Goal: Task Accomplishment & Management: Manage account settings

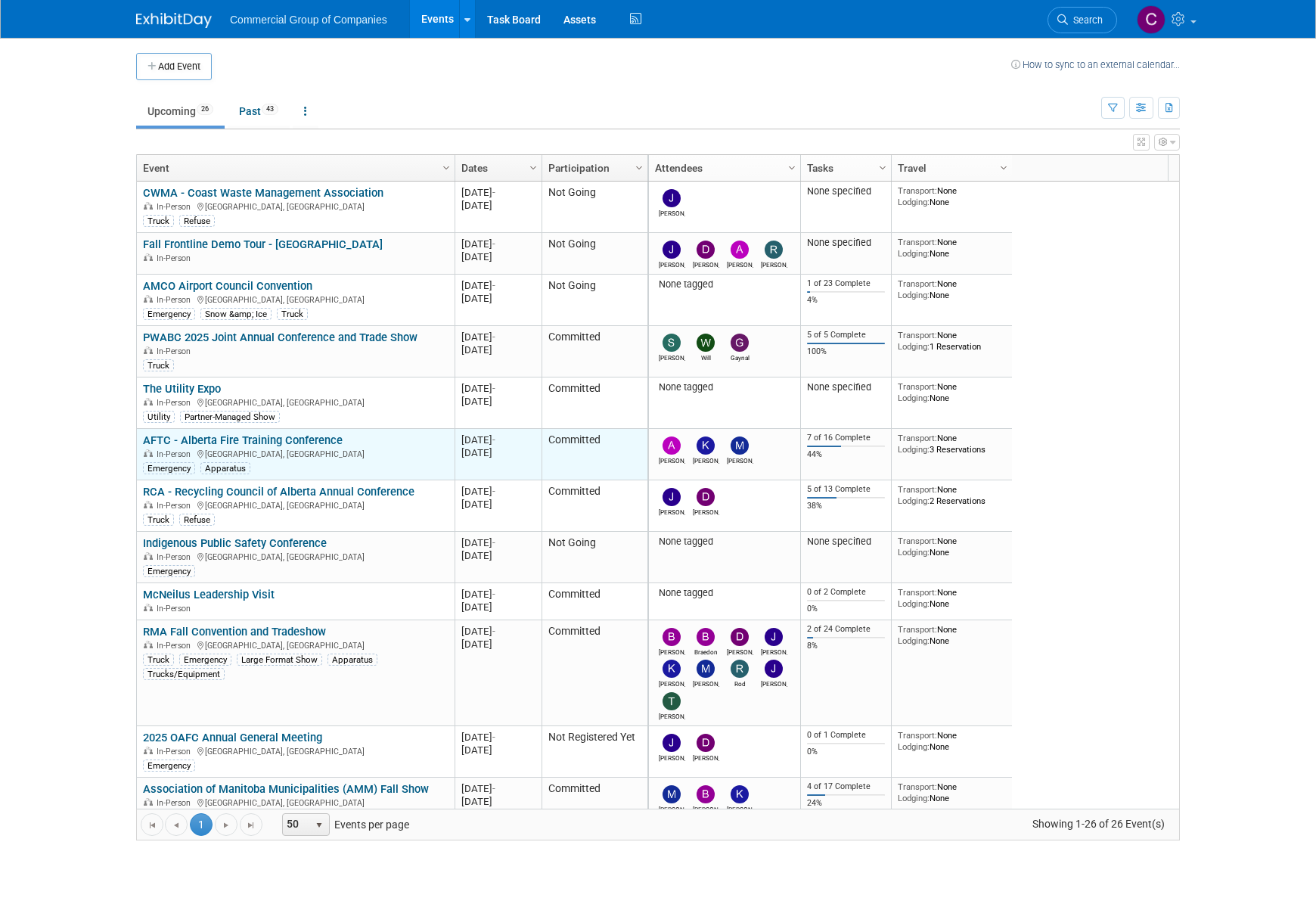
click at [327, 442] on link "AFTC - Alberta Fire Training Conference" at bounding box center [243, 440] width 199 height 14
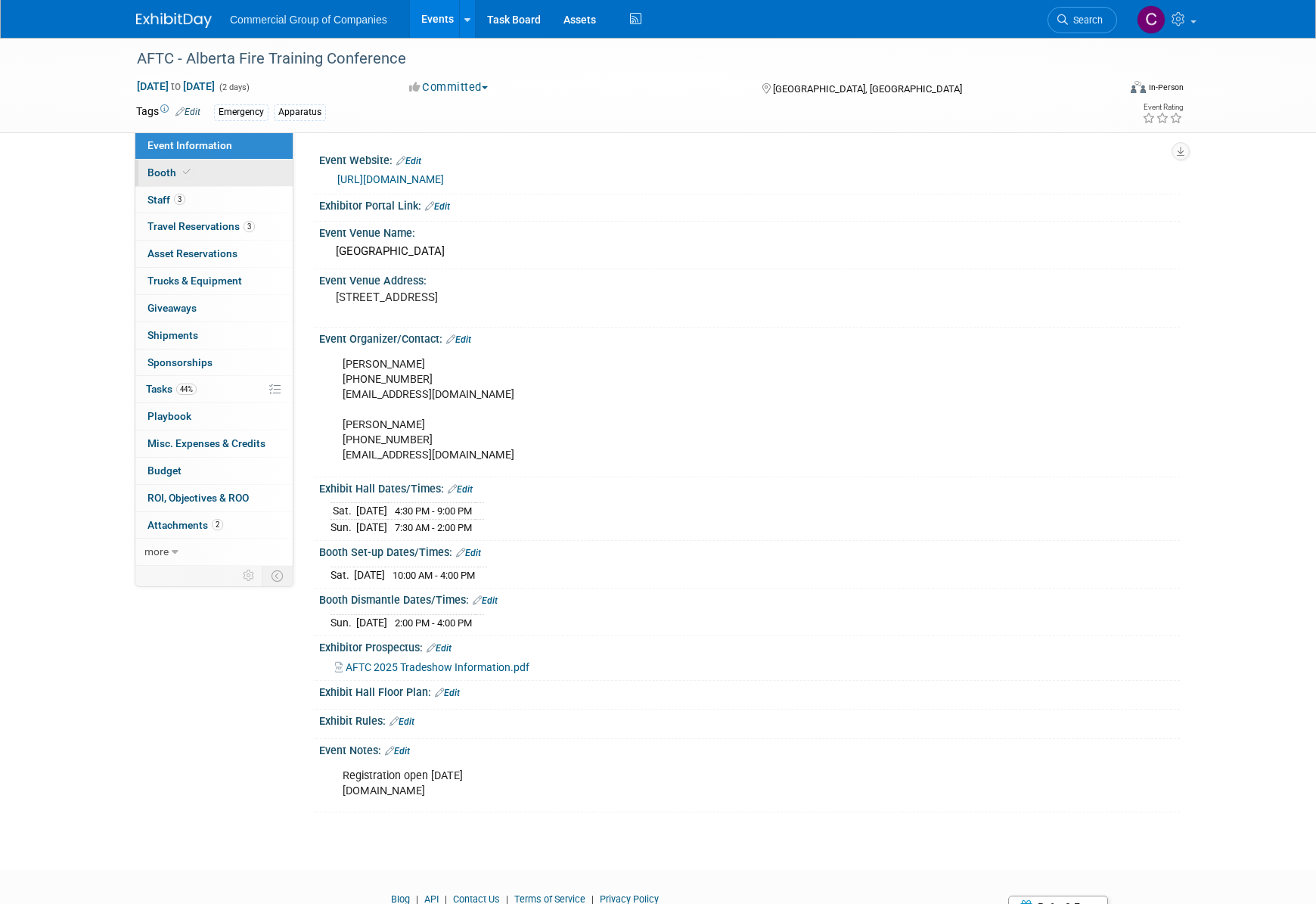
click at [216, 181] on link "Booth" at bounding box center [214, 172] width 158 height 26
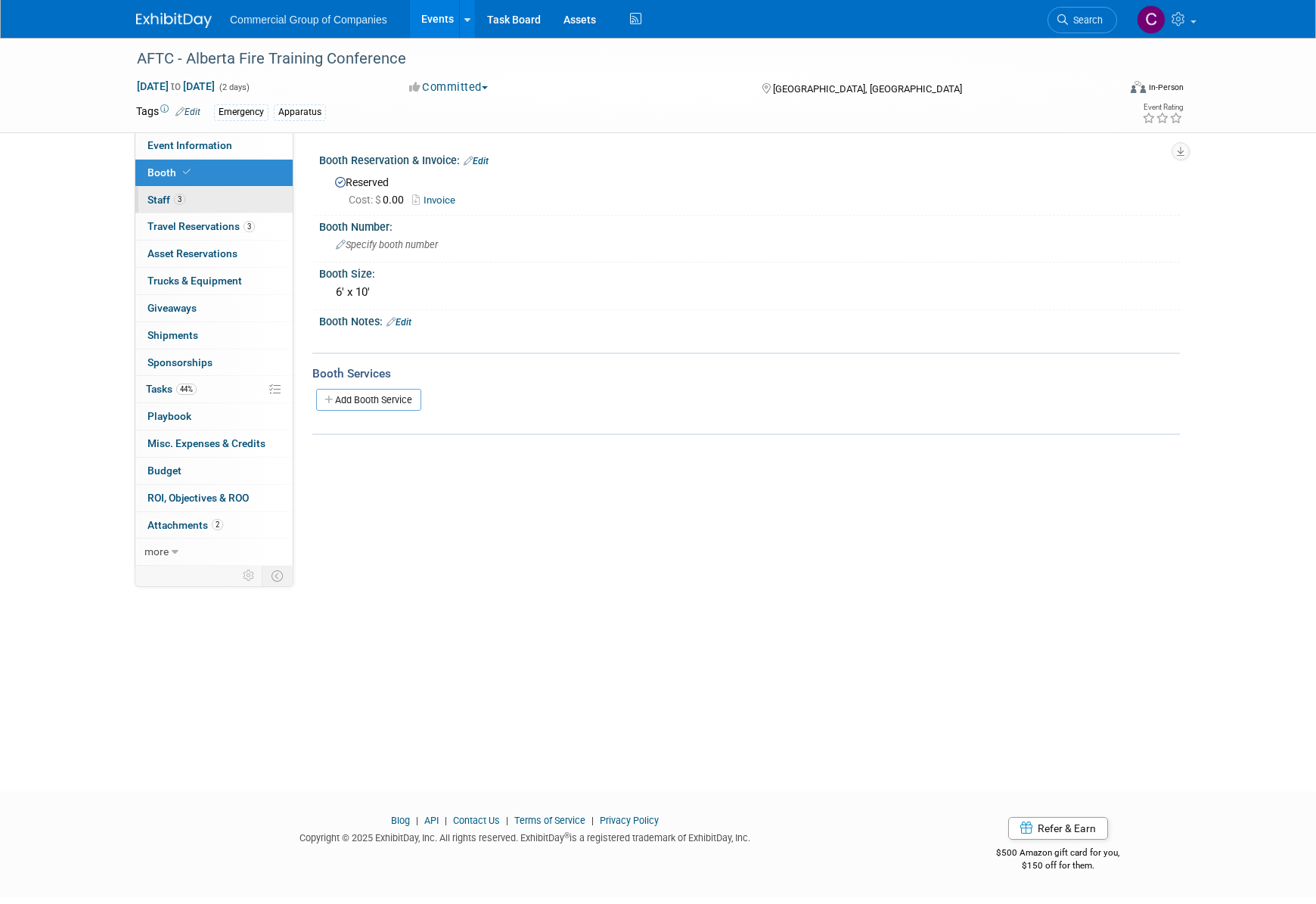
click at [218, 193] on link "3 Staff 3" at bounding box center [214, 199] width 158 height 26
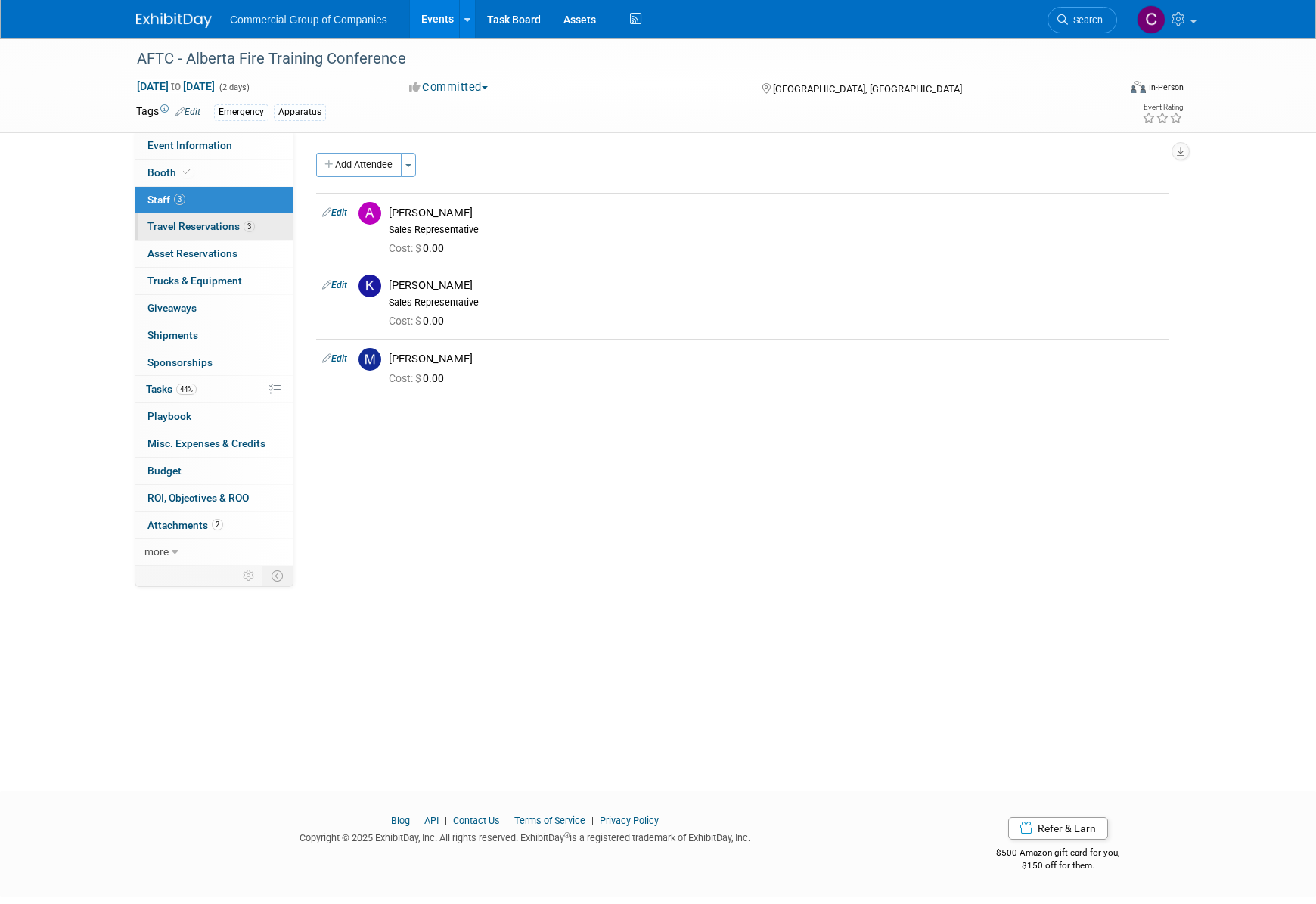
click at [227, 219] on link "3 Travel Reservations 3" at bounding box center [214, 226] width 158 height 26
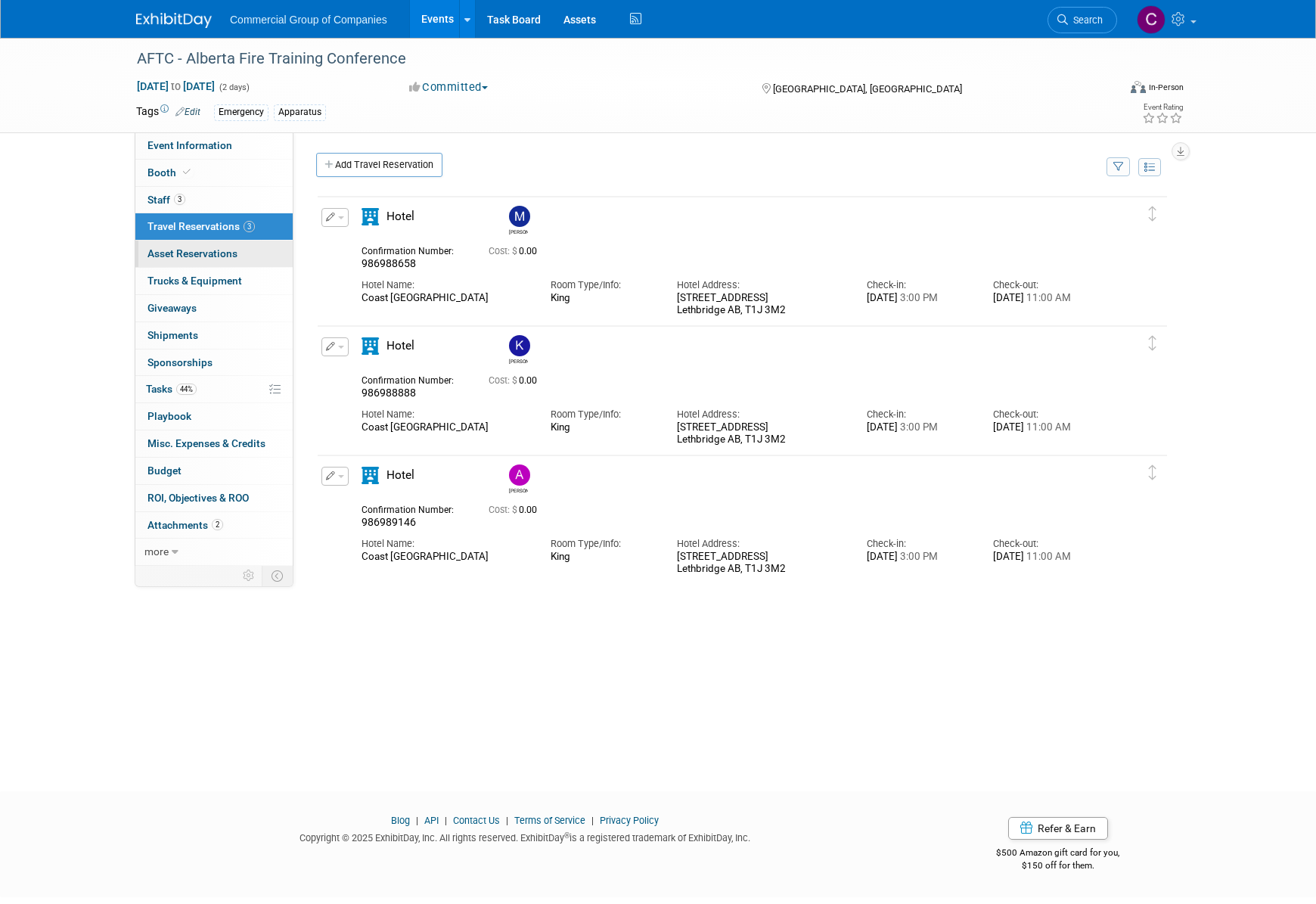
click at [218, 265] on link "0 Asset Reservations 0" at bounding box center [214, 253] width 158 height 26
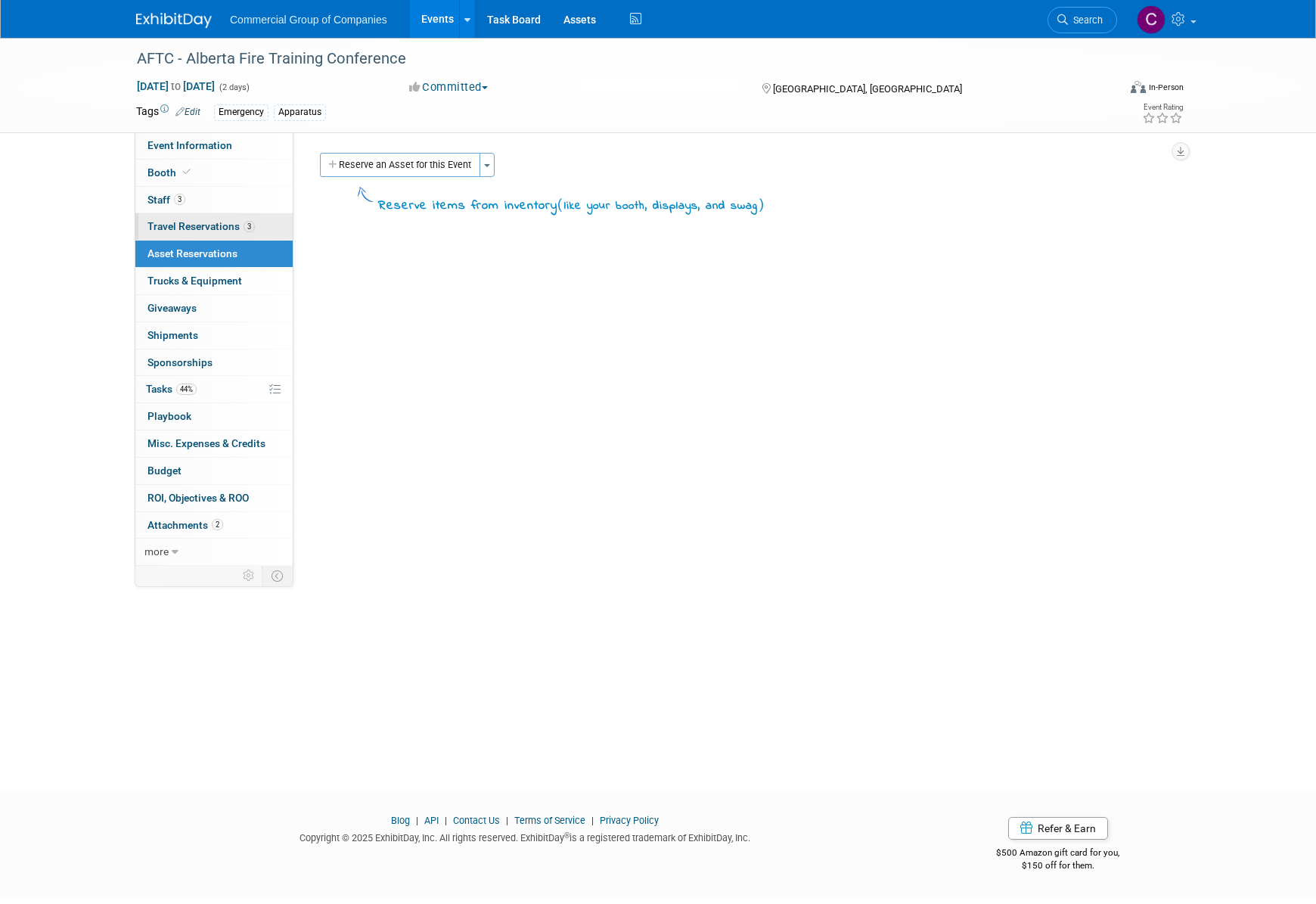
click at [223, 238] on link "3 Travel Reservations 3" at bounding box center [214, 226] width 158 height 26
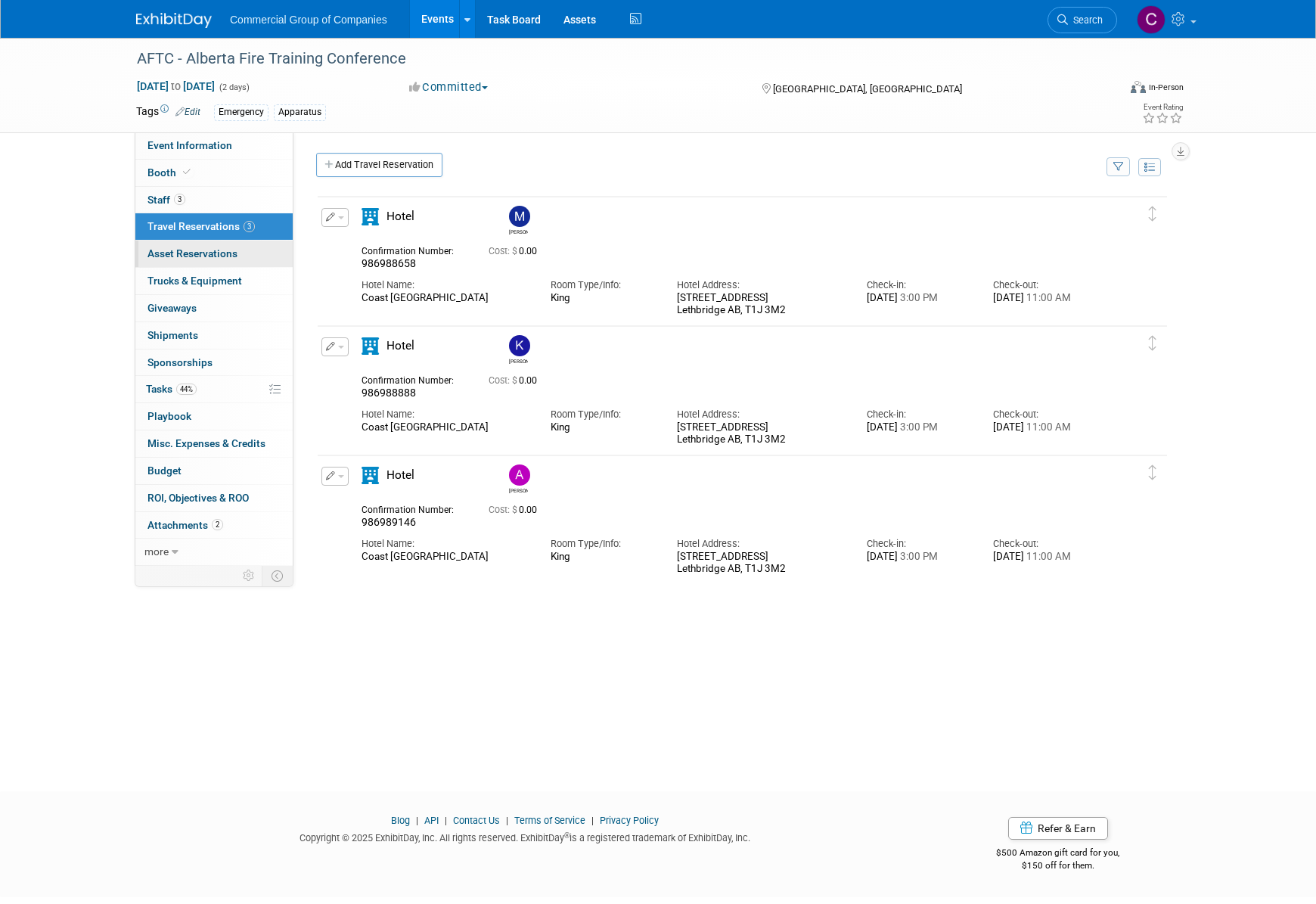
click at [225, 258] on span "Asset Reservations 0" at bounding box center [192, 253] width 90 height 12
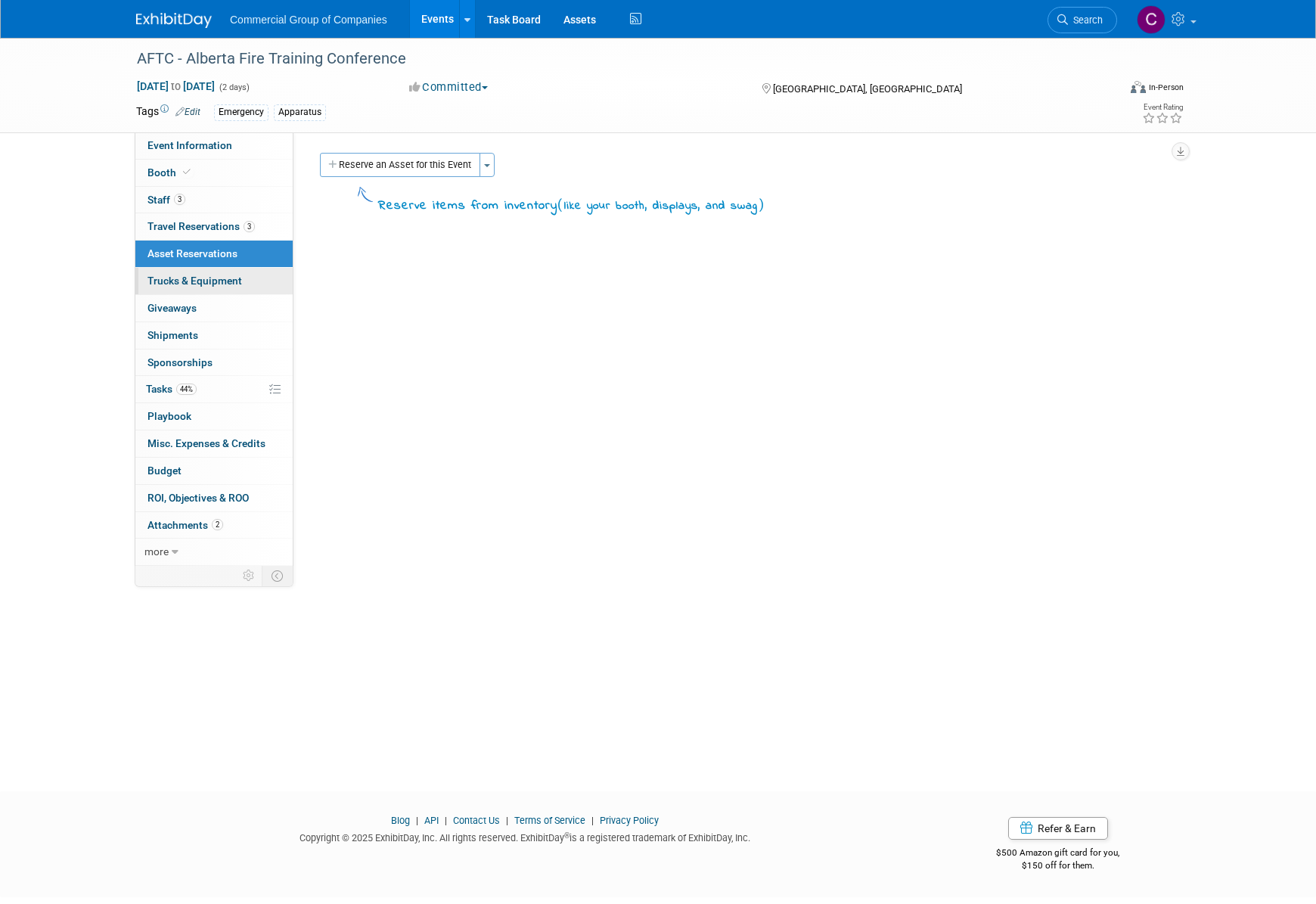
click at [227, 278] on span "Trucks & Equipment" at bounding box center [195, 280] width 94 height 12
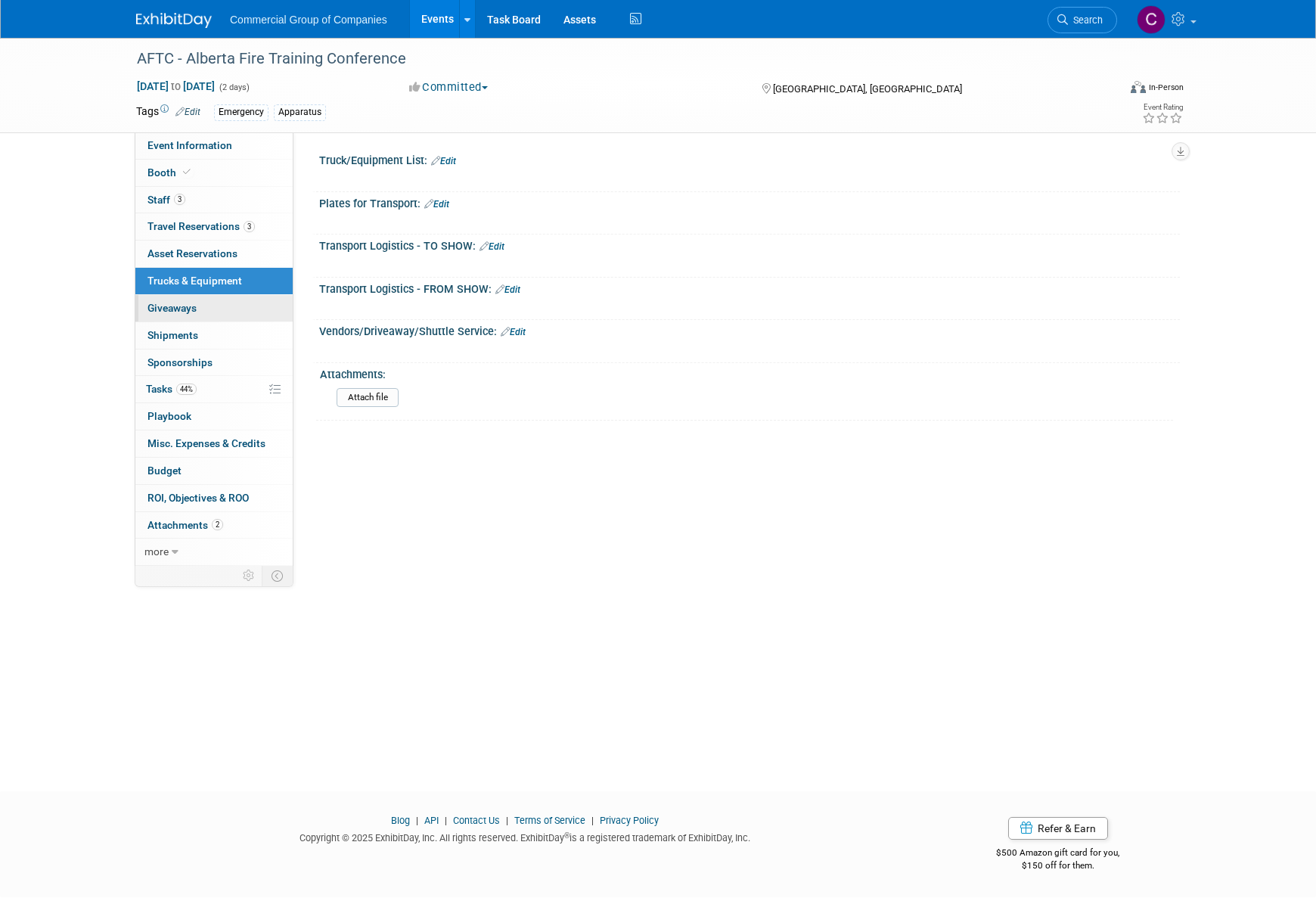
click at [224, 302] on link "0 Giveaways 0" at bounding box center [214, 308] width 158 height 26
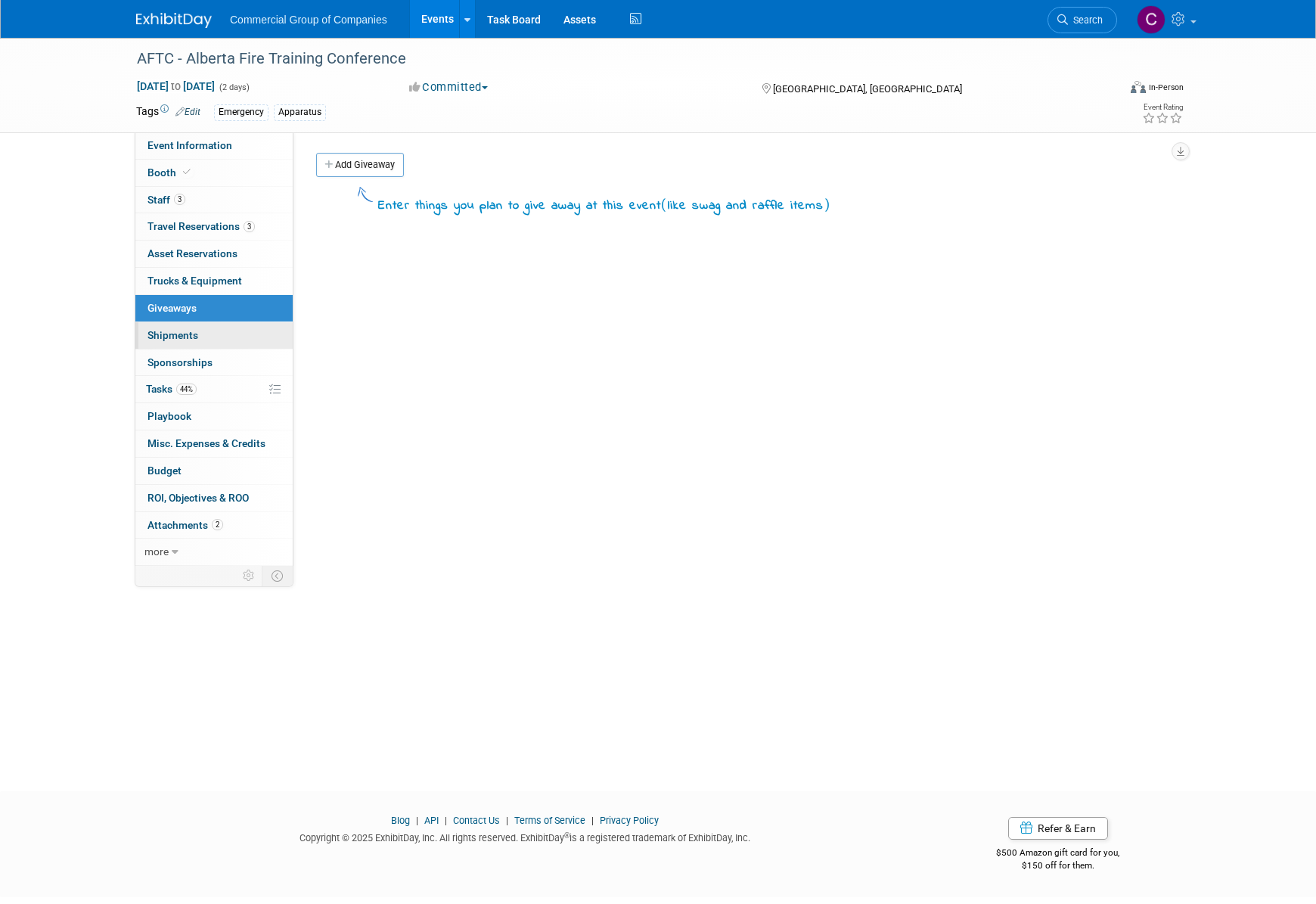
click at [222, 325] on link "0 Shipments 0" at bounding box center [214, 335] width 158 height 26
click at [222, 362] on link "0 Sponsorships 0" at bounding box center [214, 363] width 158 height 26
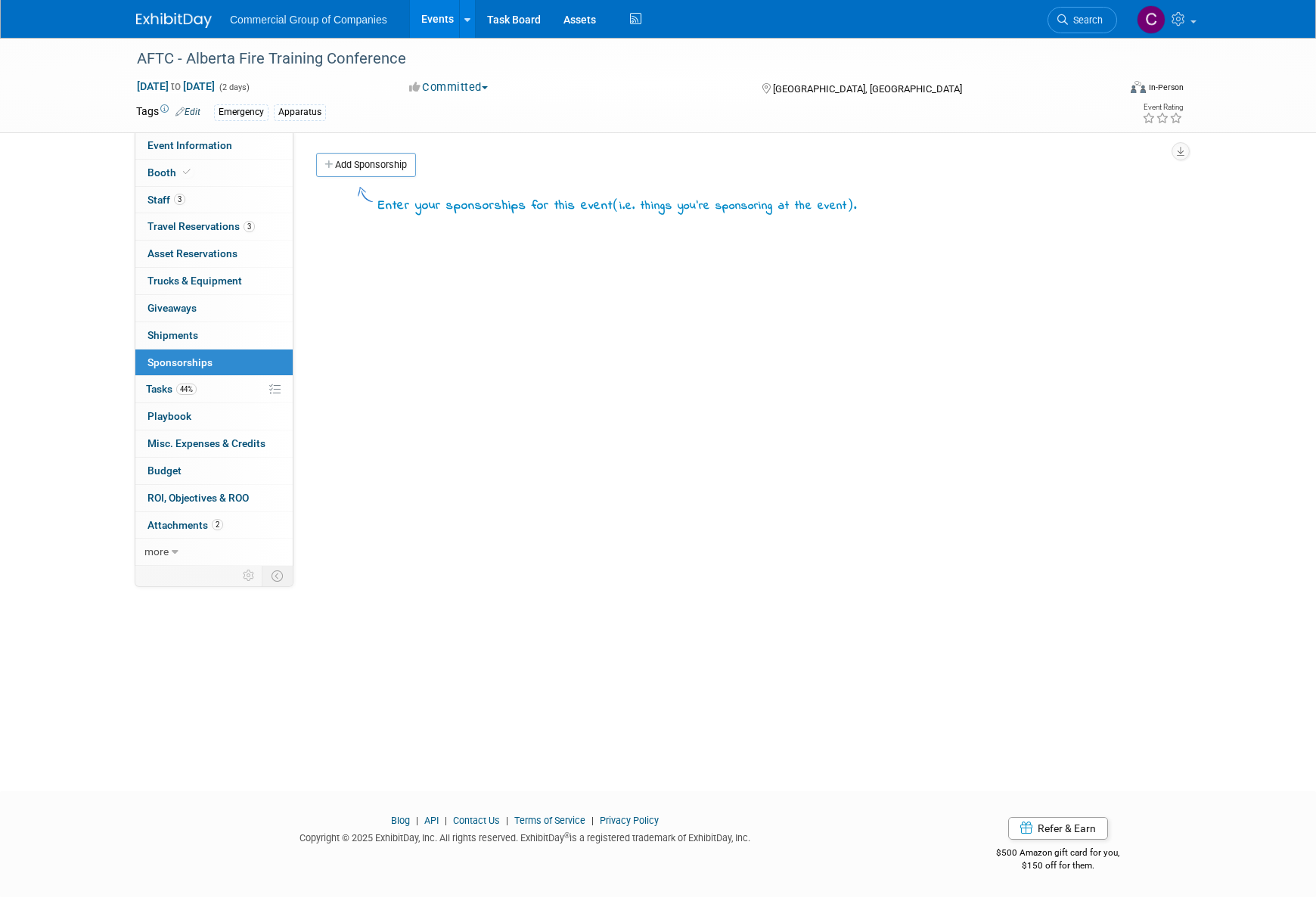
click at [221, 391] on link "44% Tasks 44%" at bounding box center [214, 389] width 158 height 26
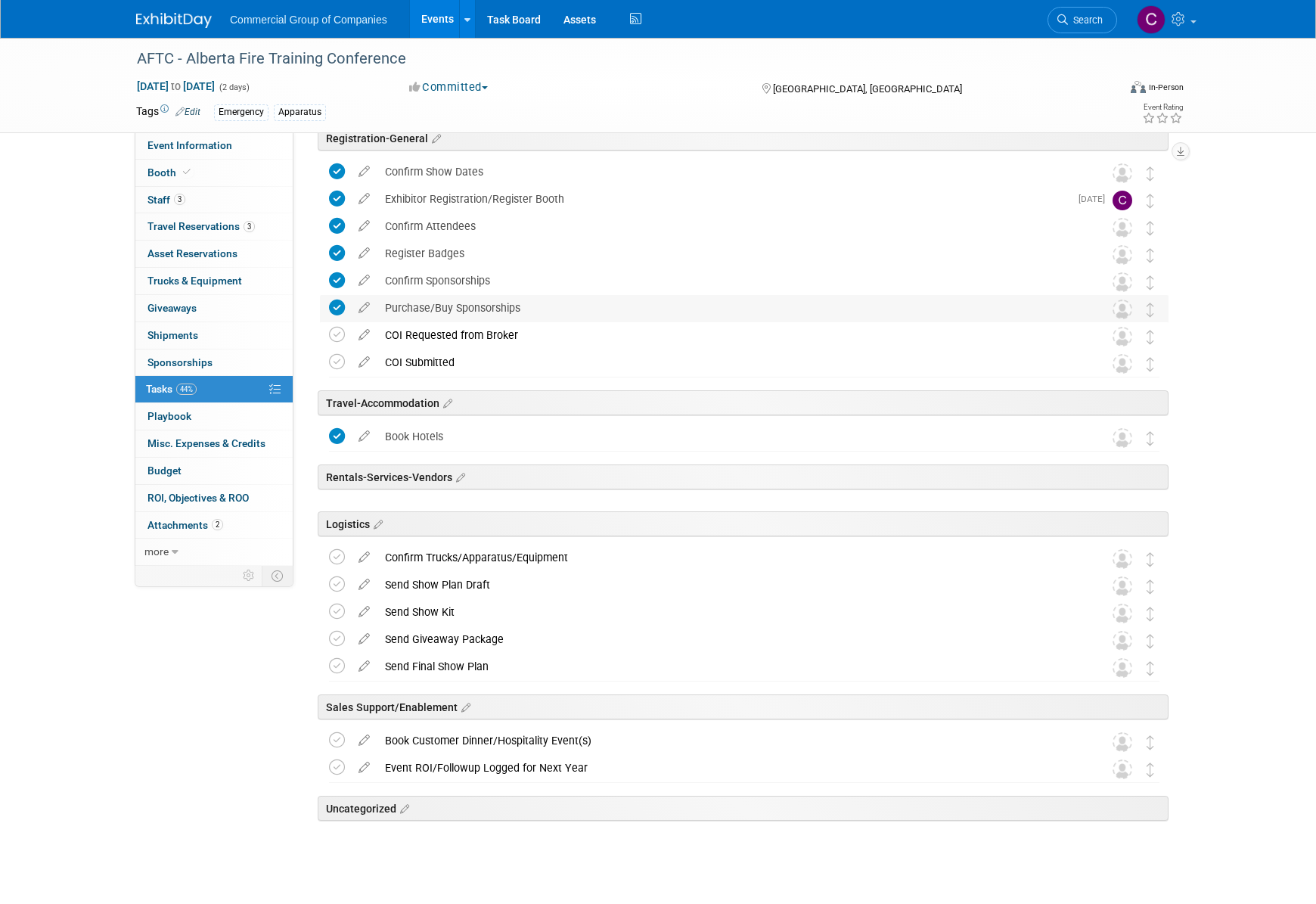
scroll to position [121, 0]
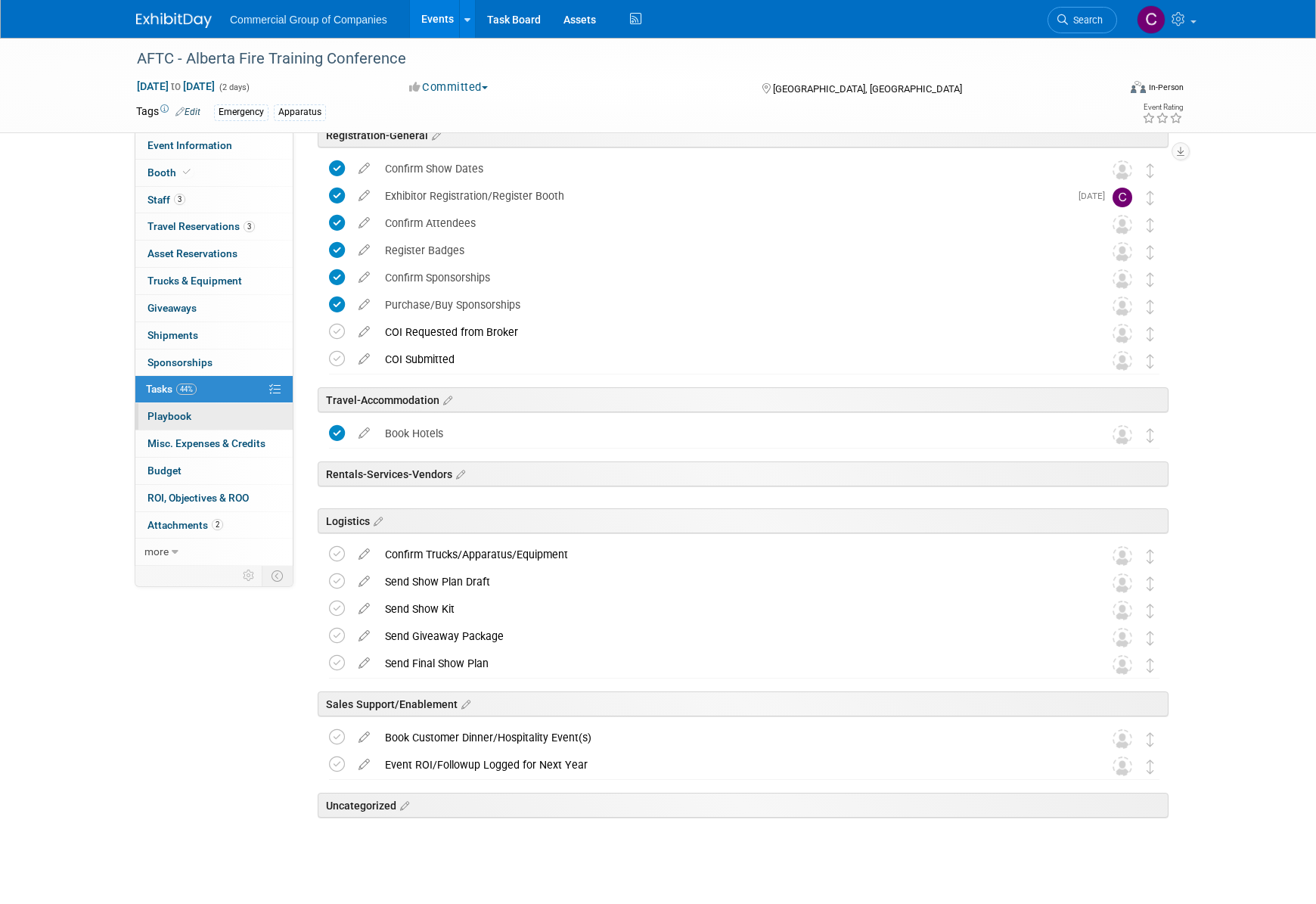
click at [227, 425] on link "0 Playbook 0" at bounding box center [214, 416] width 158 height 26
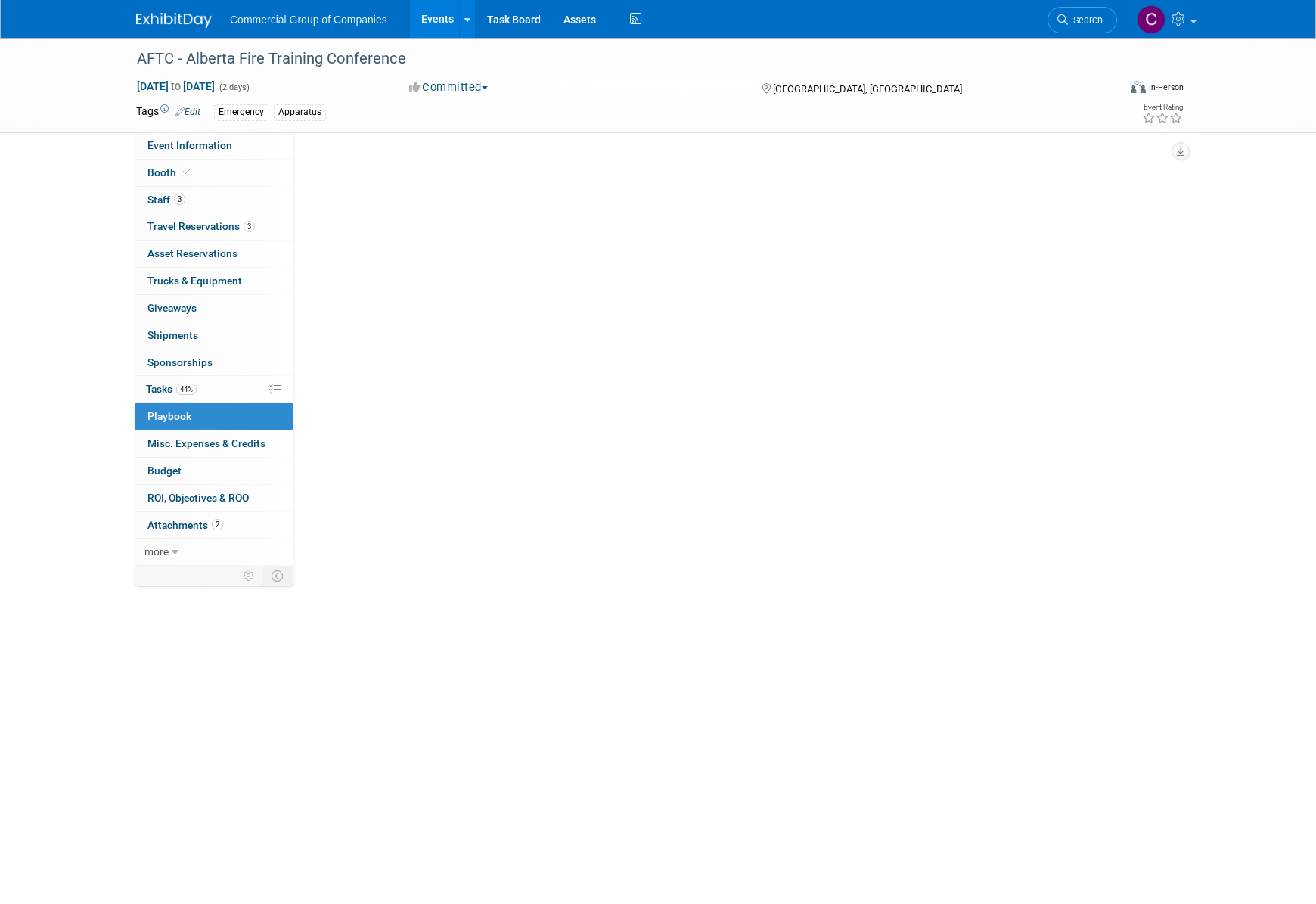
scroll to position [0, 0]
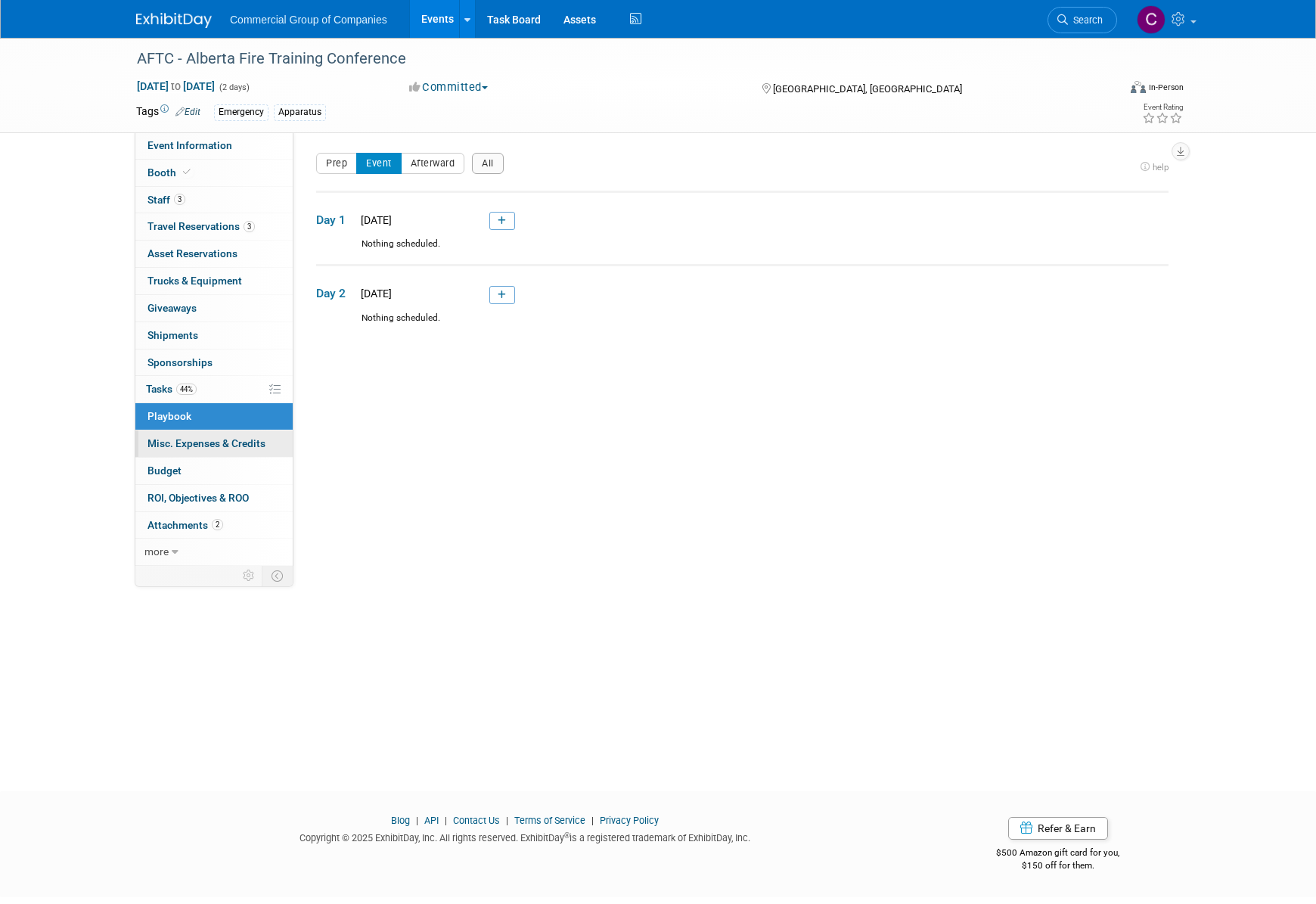
click at [227, 442] on span "Misc. Expenses & Credits 0" at bounding box center [207, 442] width 118 height 12
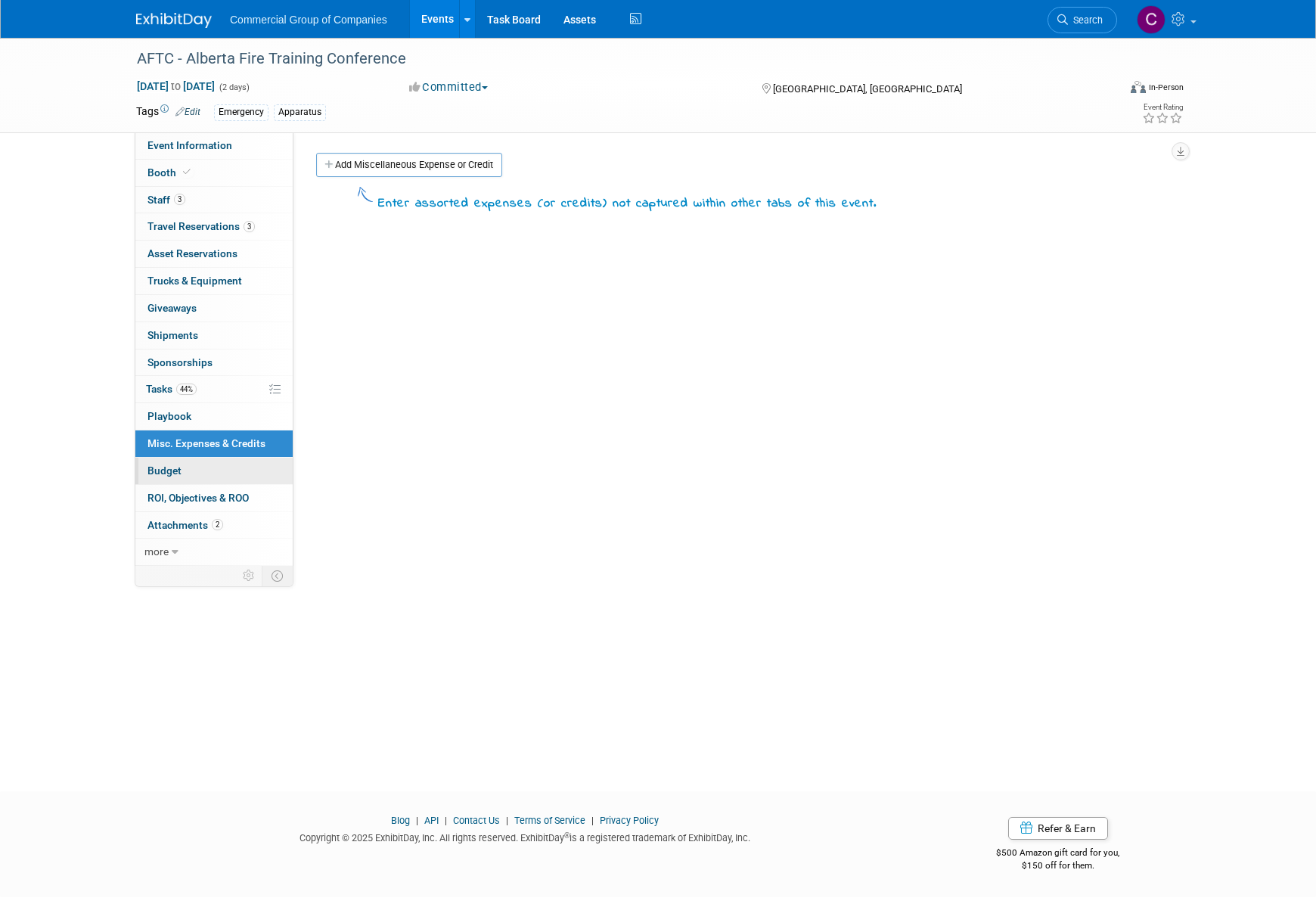
click at [229, 471] on link "Budget" at bounding box center [214, 471] width 158 height 26
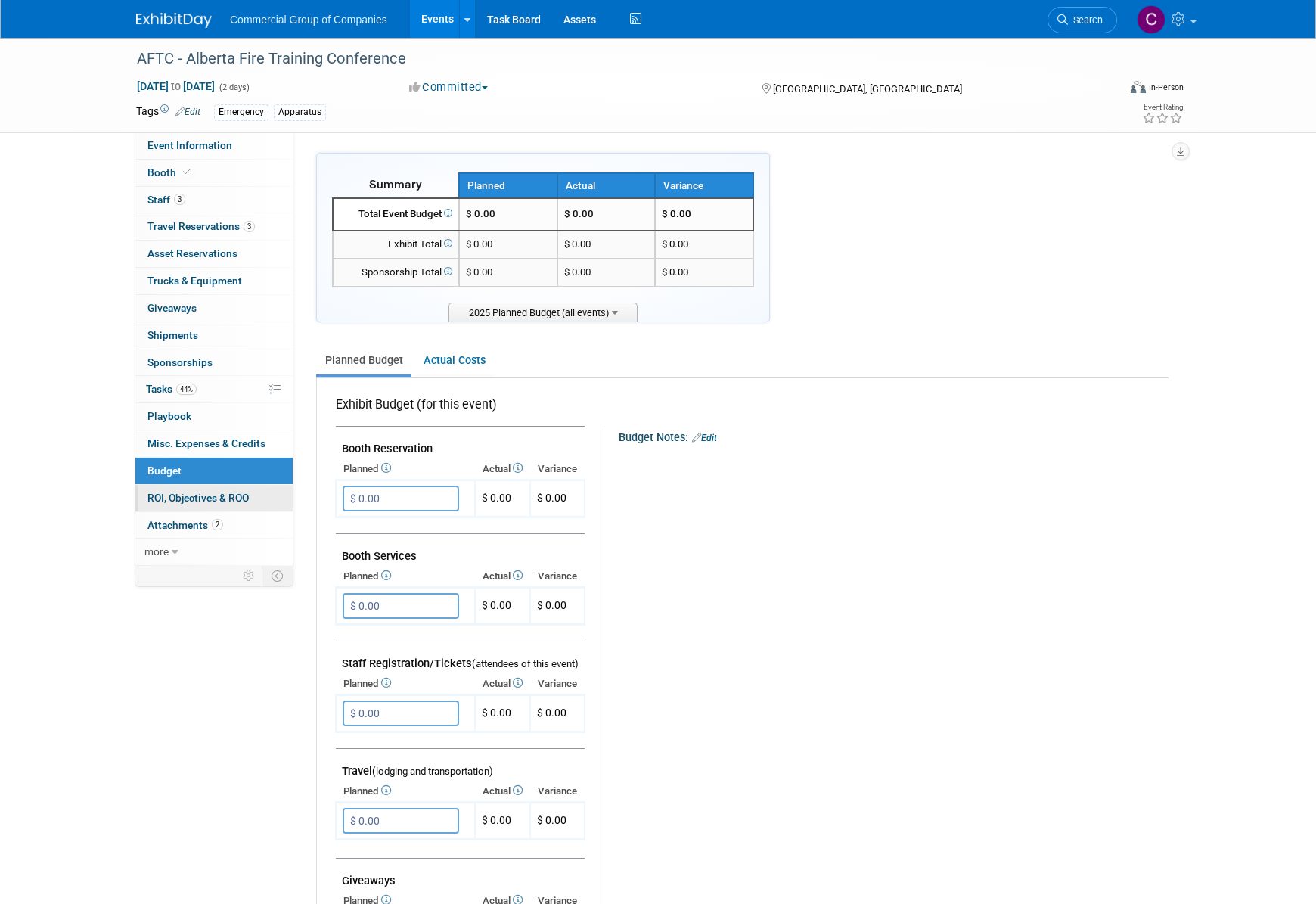
click at [219, 500] on span "ROI, Objectives & ROO 0" at bounding box center [198, 498] width 102 height 12
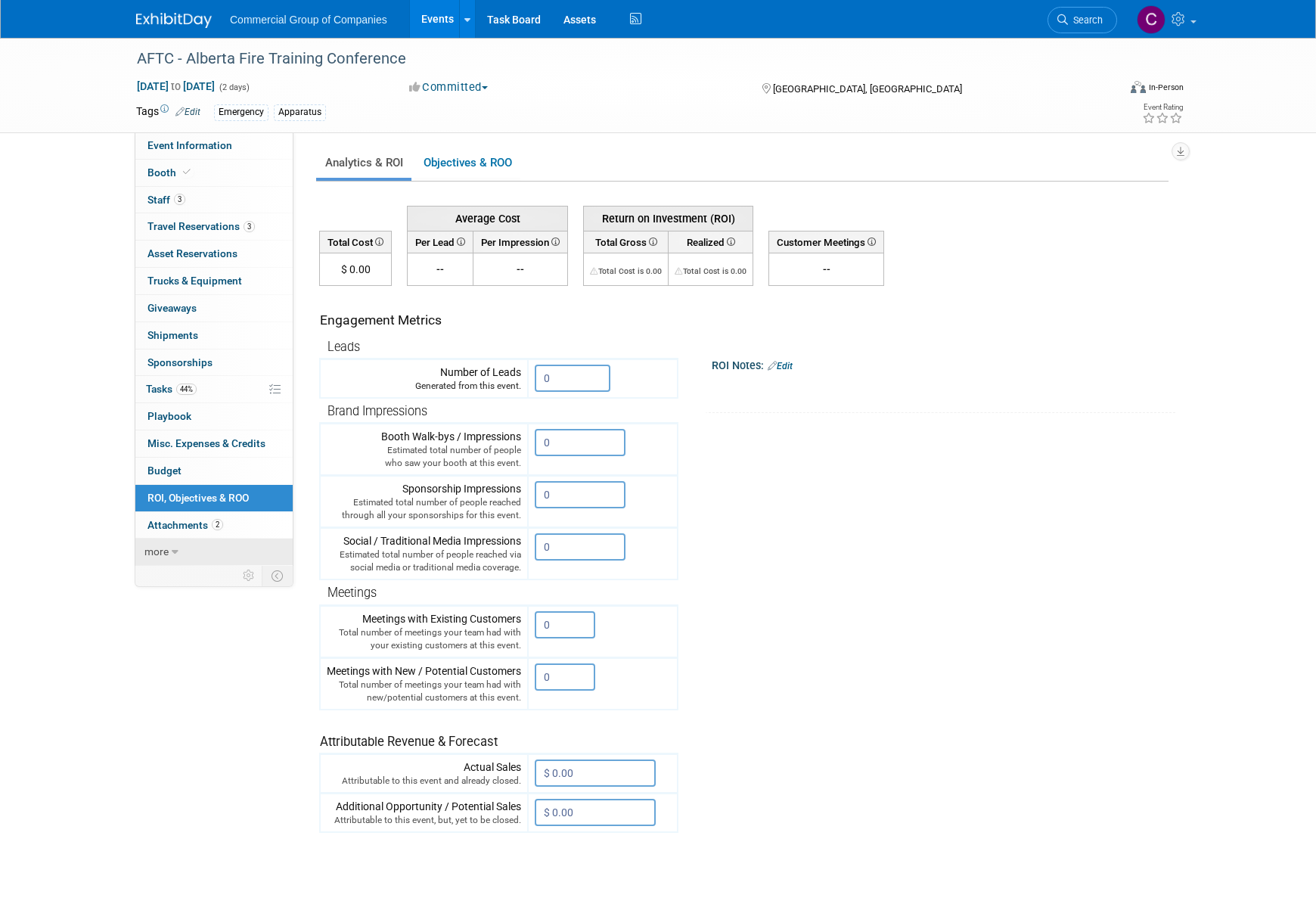
click at [221, 539] on link "more" at bounding box center [214, 551] width 158 height 26
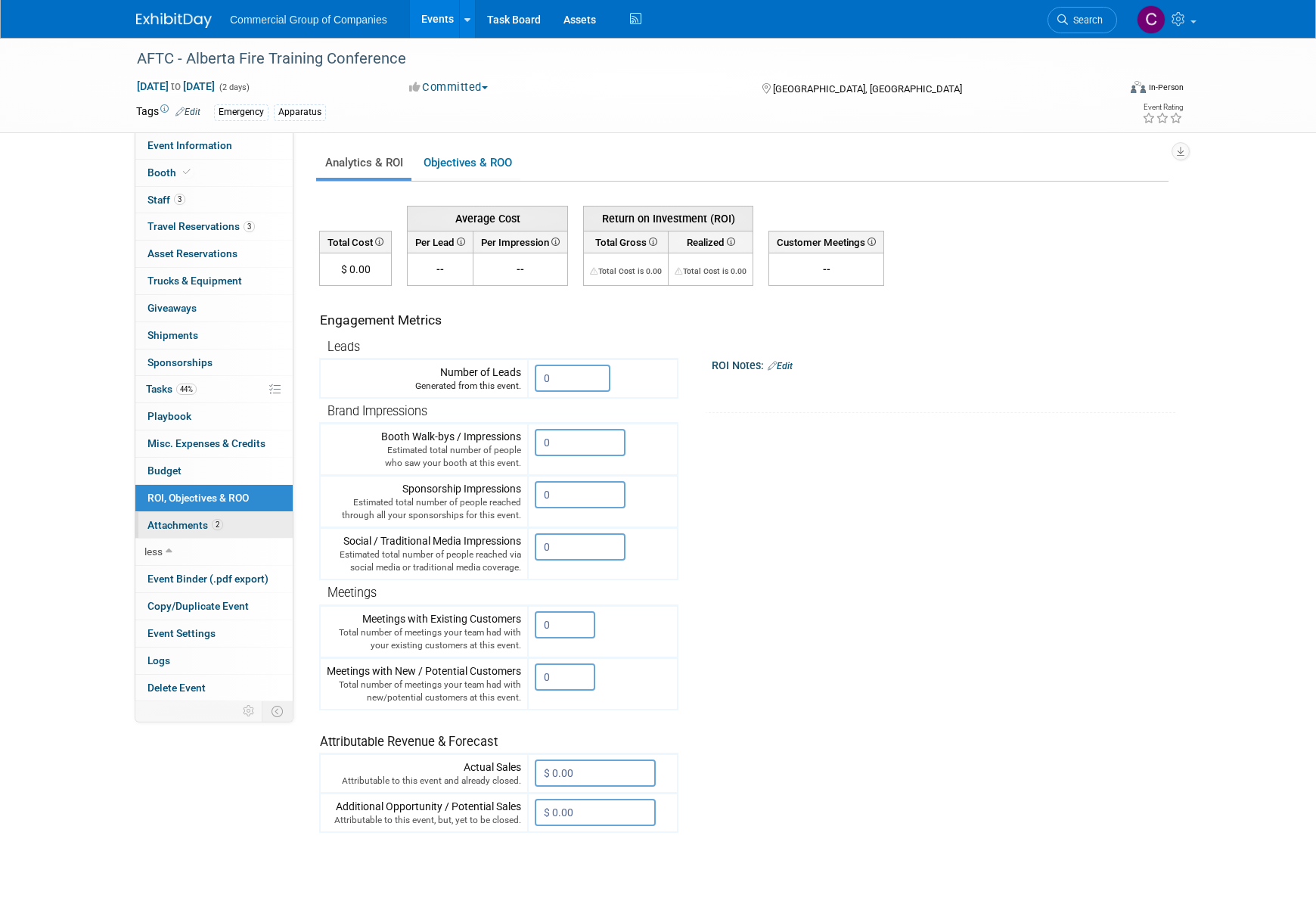
click at [221, 529] on span "Attachments 2" at bounding box center [185, 525] width 75 height 12
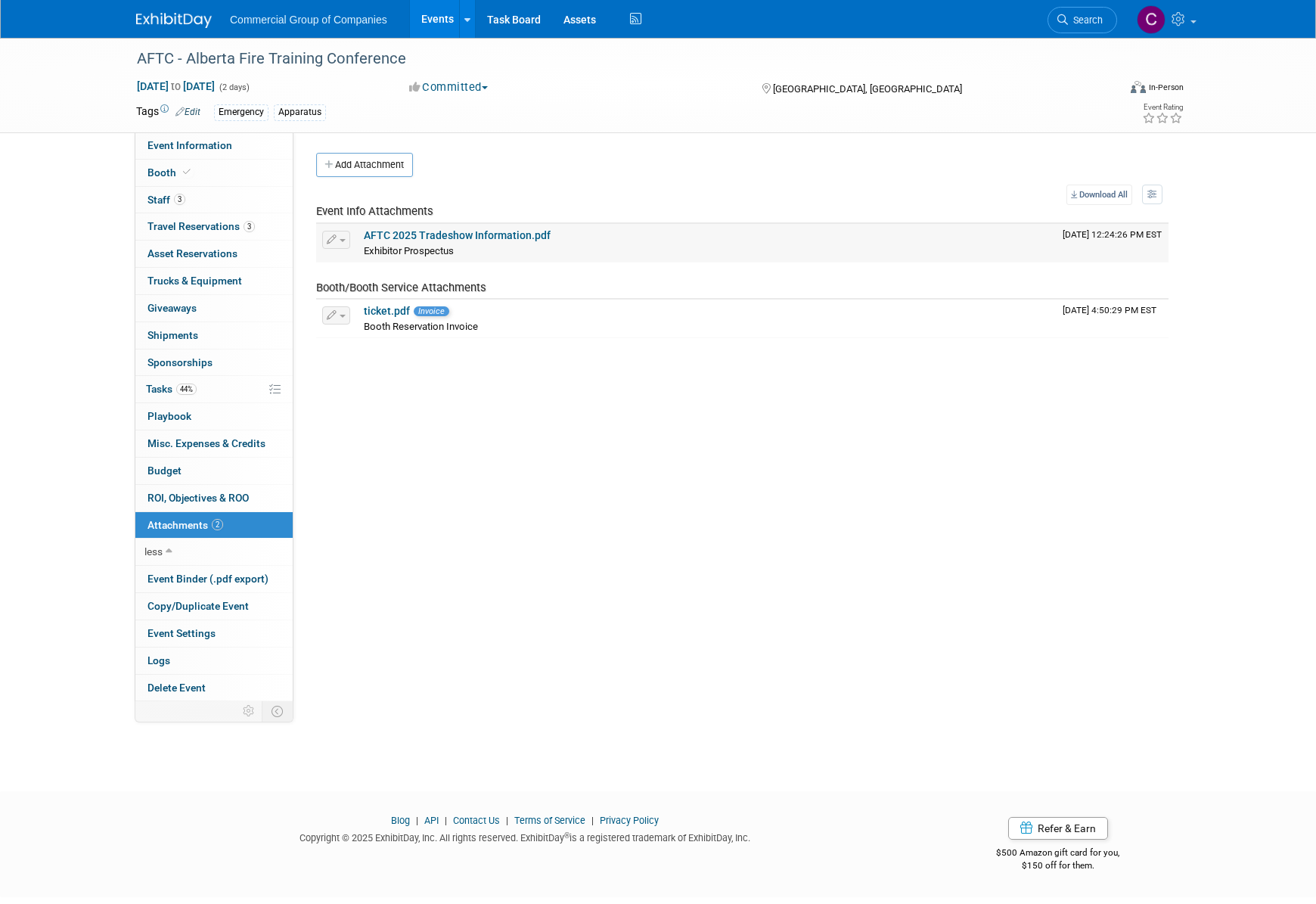
click at [437, 239] on link "AFTC 2025 Tradeshow Information.pdf" at bounding box center [457, 235] width 187 height 12
click at [396, 301] on td "ticket.pdf Invoice Booth Reservation Invoice" at bounding box center [707, 319] width 699 height 38
click at [396, 310] on link "ticket.pdf" at bounding box center [386, 310] width 46 height 12
click at [213, 247] on link "0 Asset Reservations 0" at bounding box center [214, 253] width 158 height 26
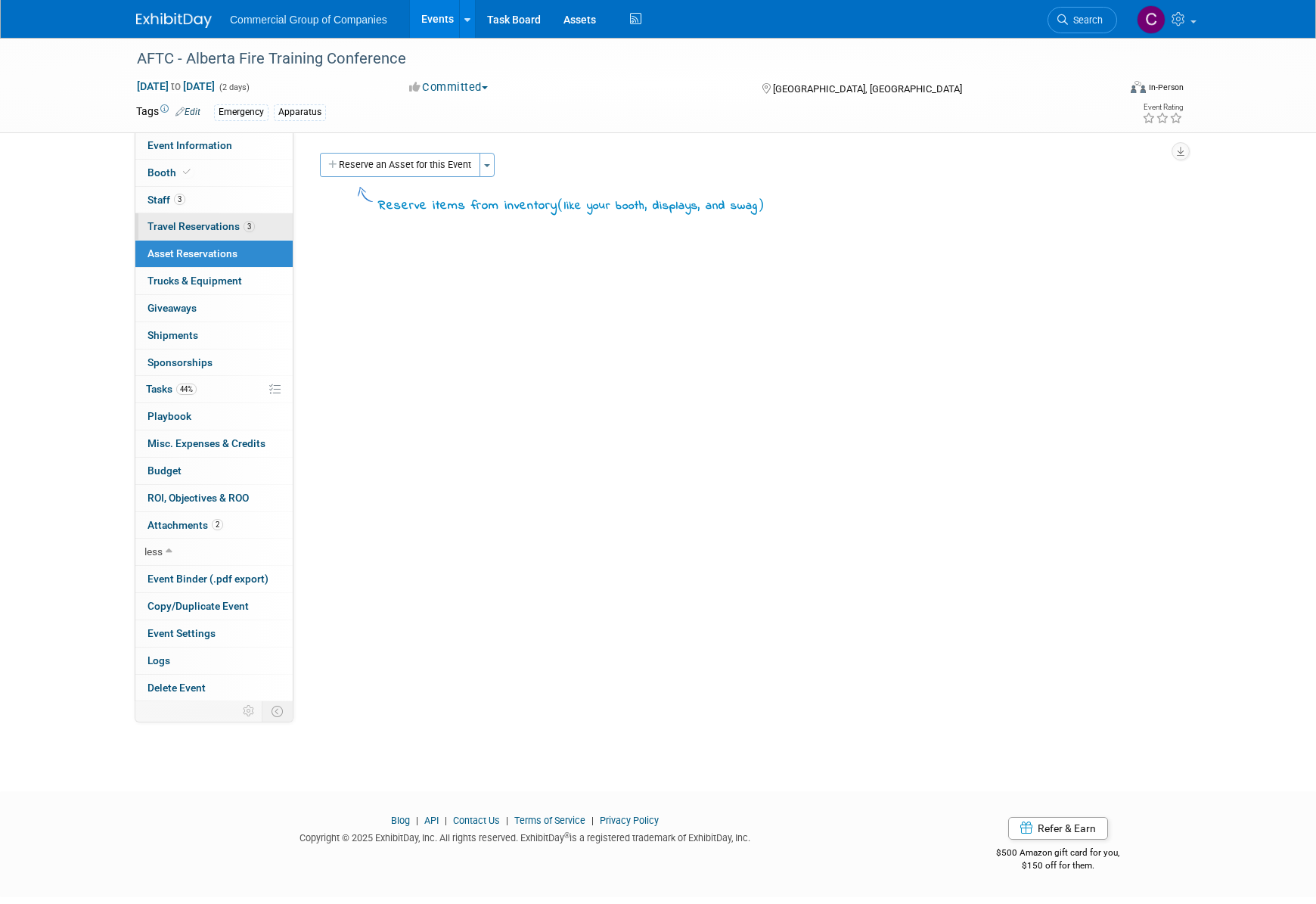
click at [201, 218] on link "3 Travel Reservations 3" at bounding box center [214, 226] width 158 height 26
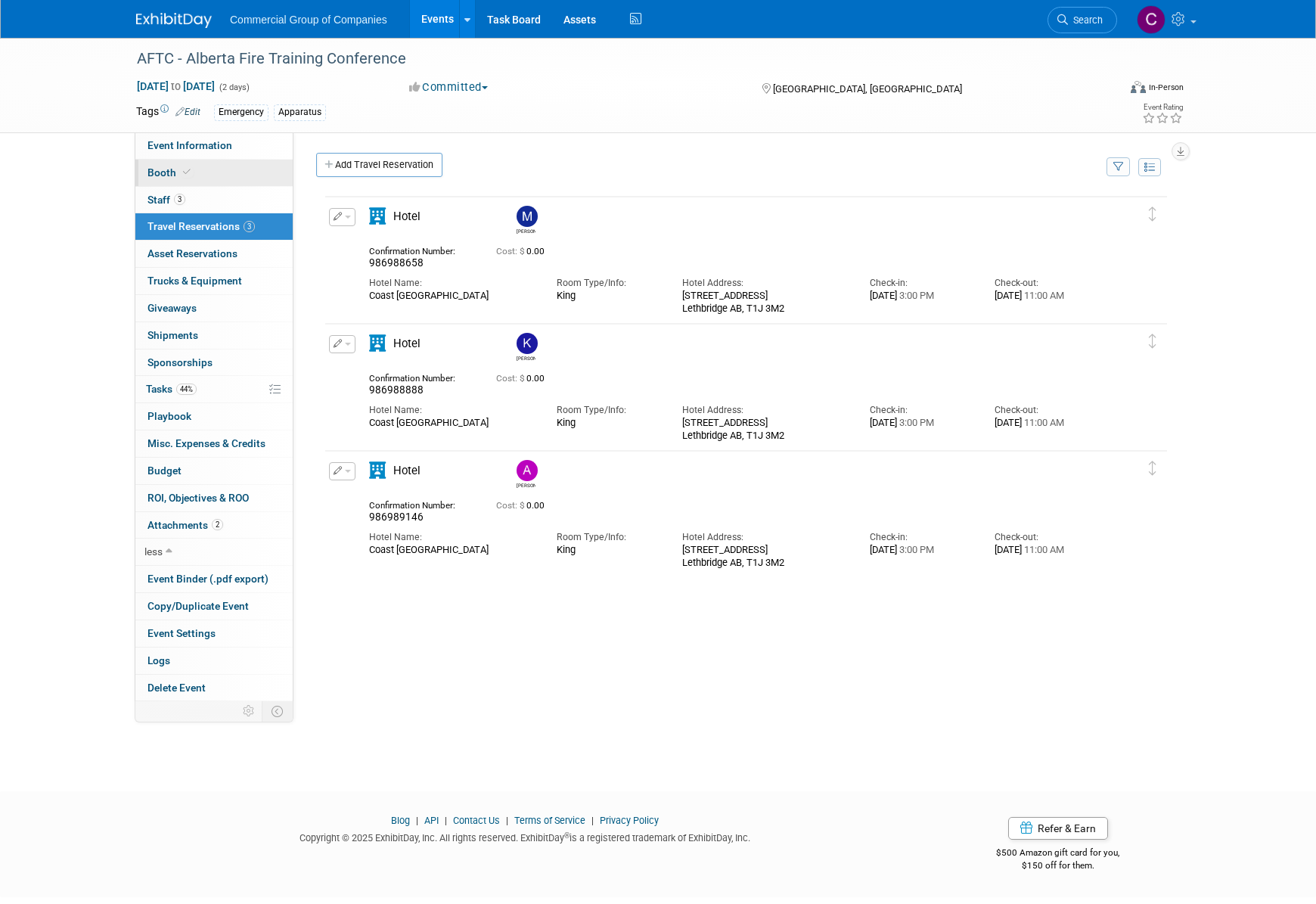
click at [224, 170] on link "Booth" at bounding box center [214, 172] width 158 height 26
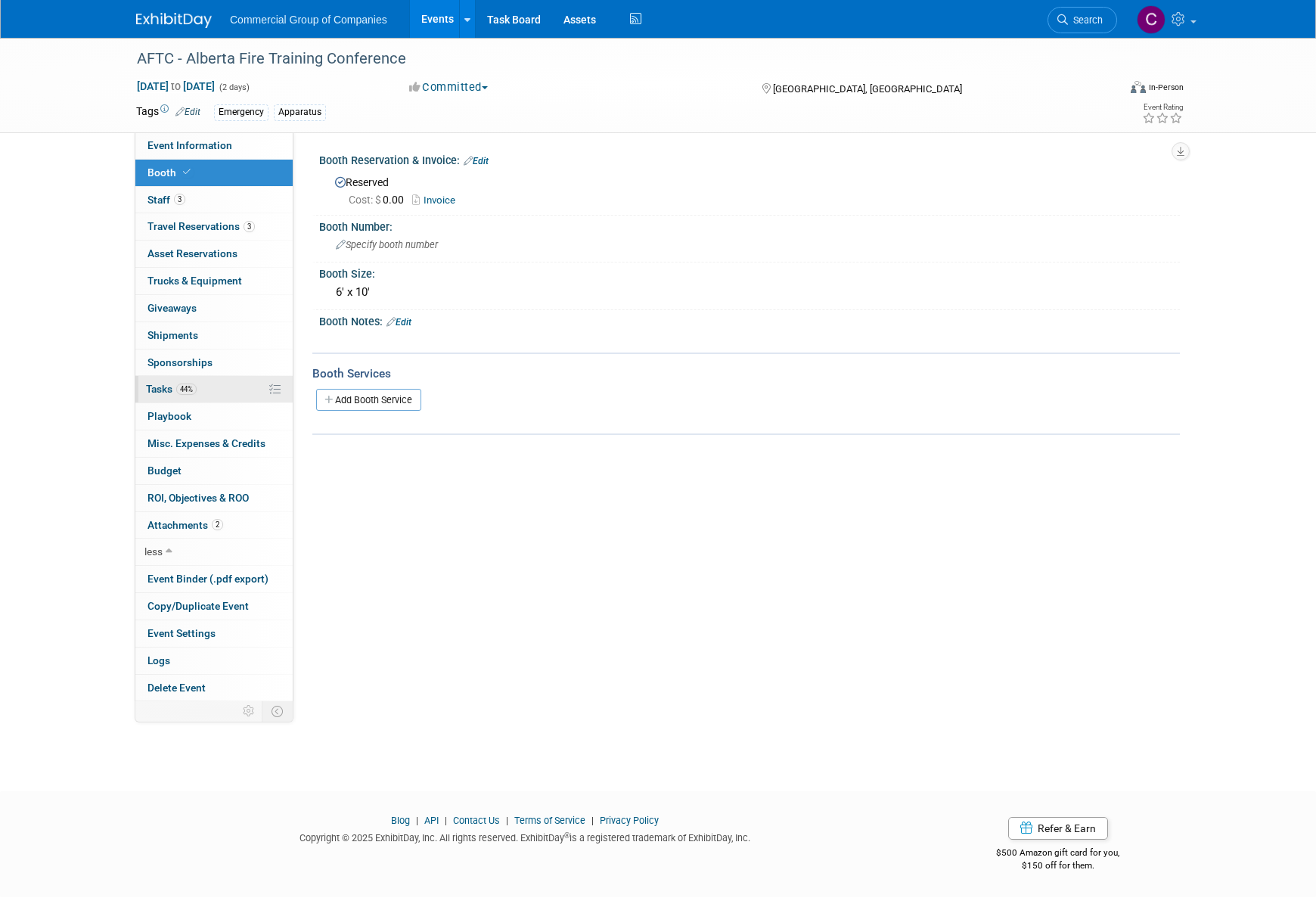
click at [231, 389] on link "44% Tasks 44%" at bounding box center [214, 389] width 158 height 26
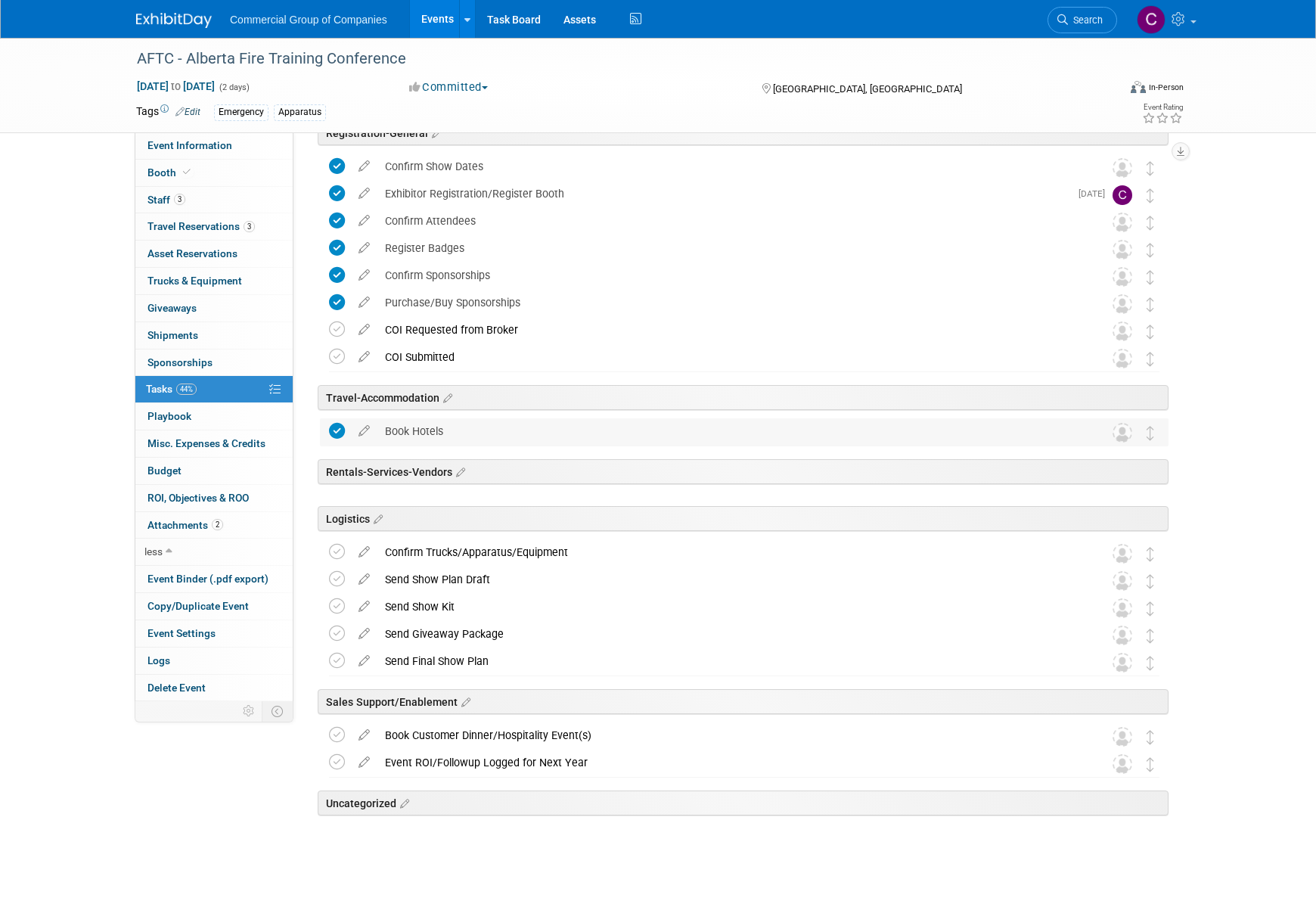
scroll to position [135, 0]
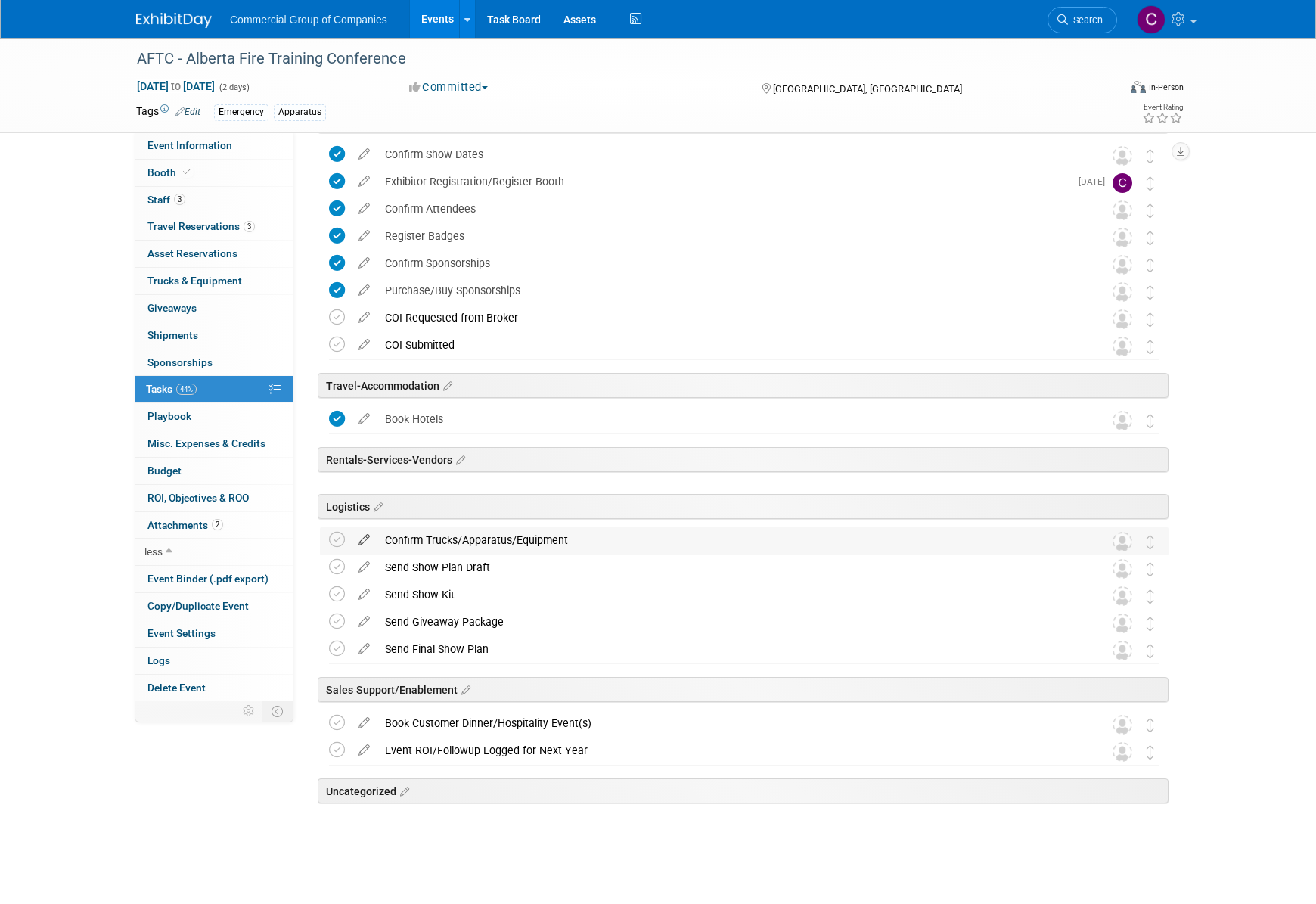
click at [368, 542] on icon at bounding box center [363, 537] width 26 height 19
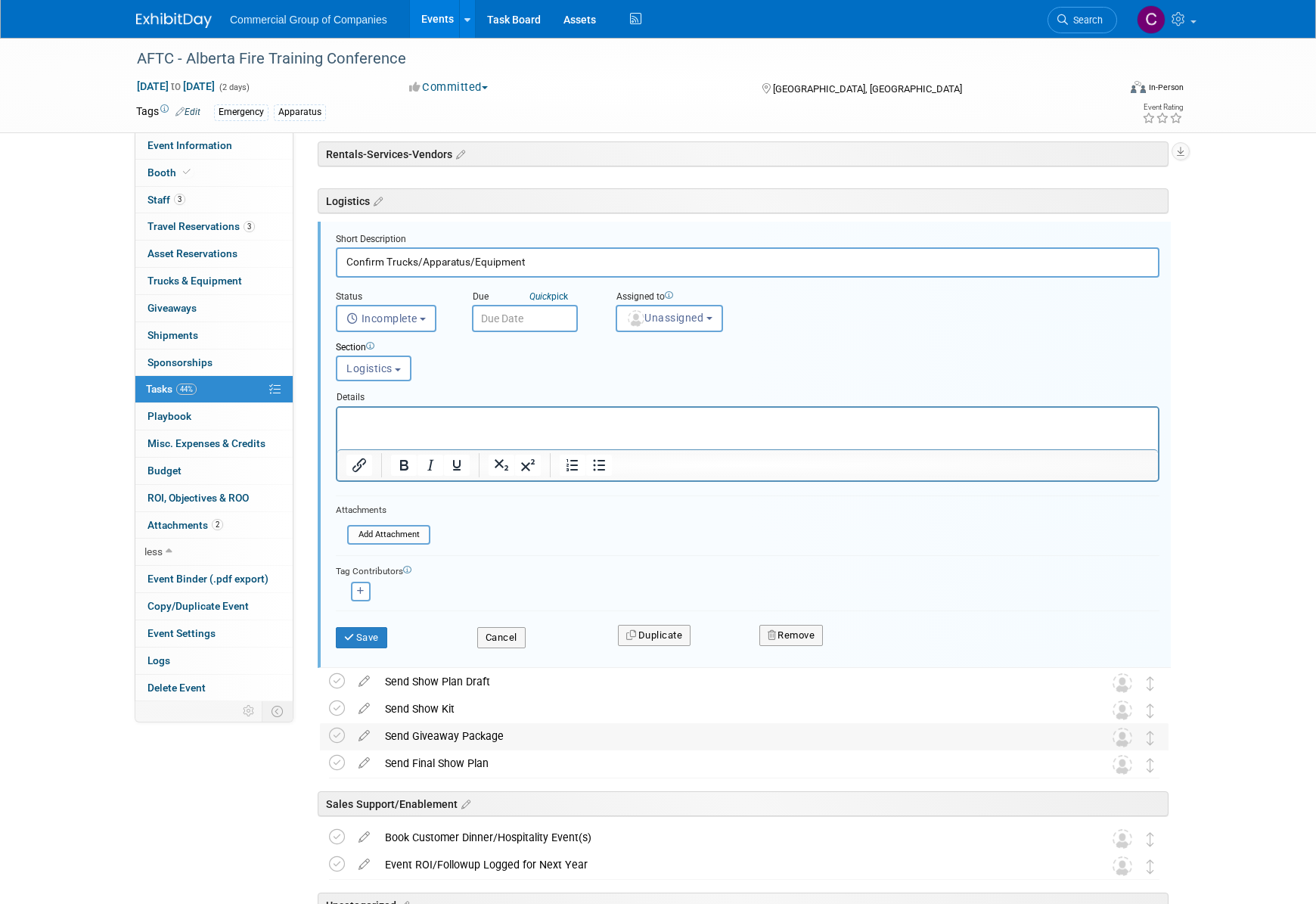
scroll to position [0, 0]
click at [813, 630] on button "Remove" at bounding box center [791, 635] width 64 height 21
click at [850, 651] on div "Yes No" at bounding box center [895, 647] width 99 height 24
click at [865, 652] on icon at bounding box center [866, 647] width 9 height 8
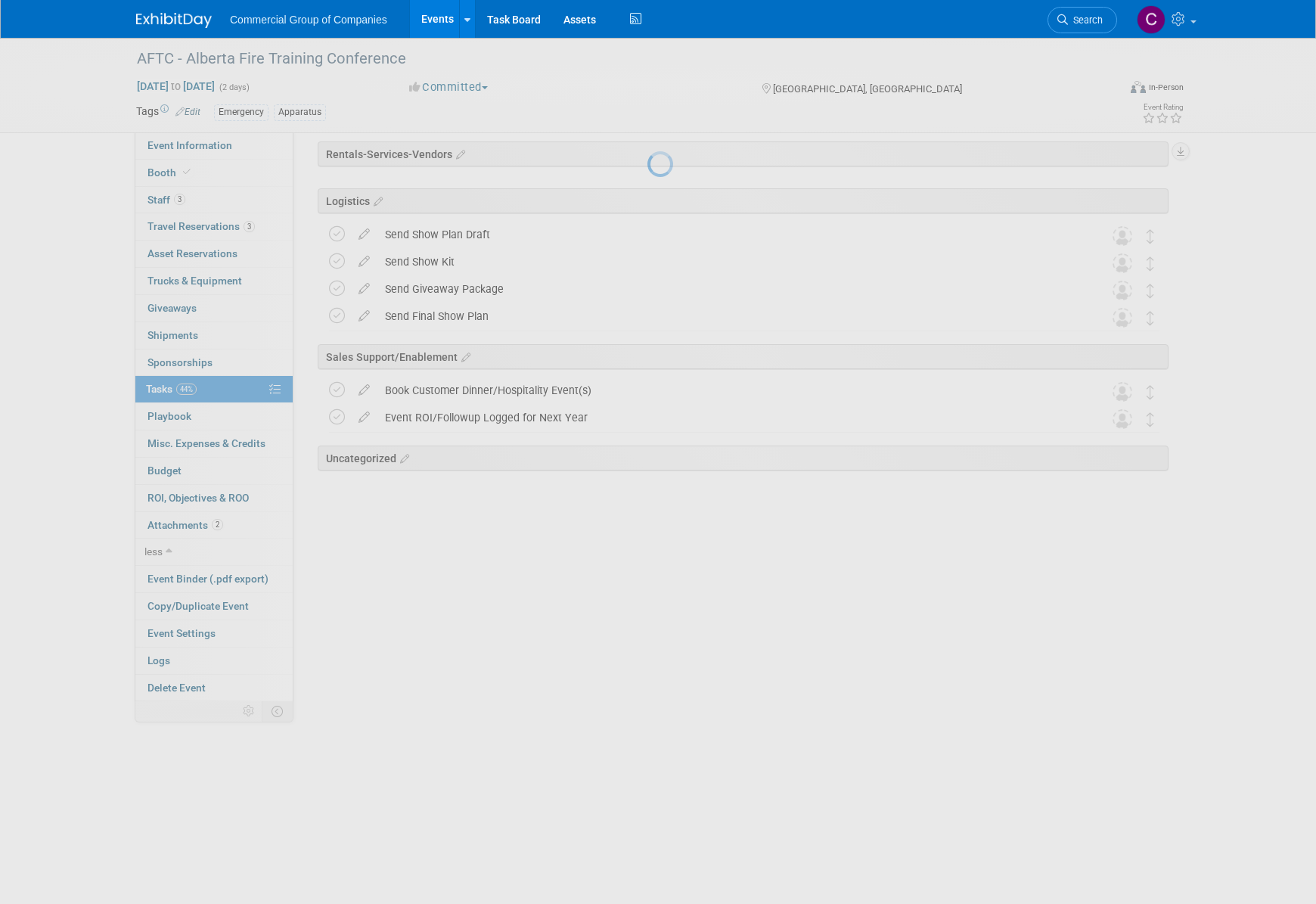
scroll to position [108, 0]
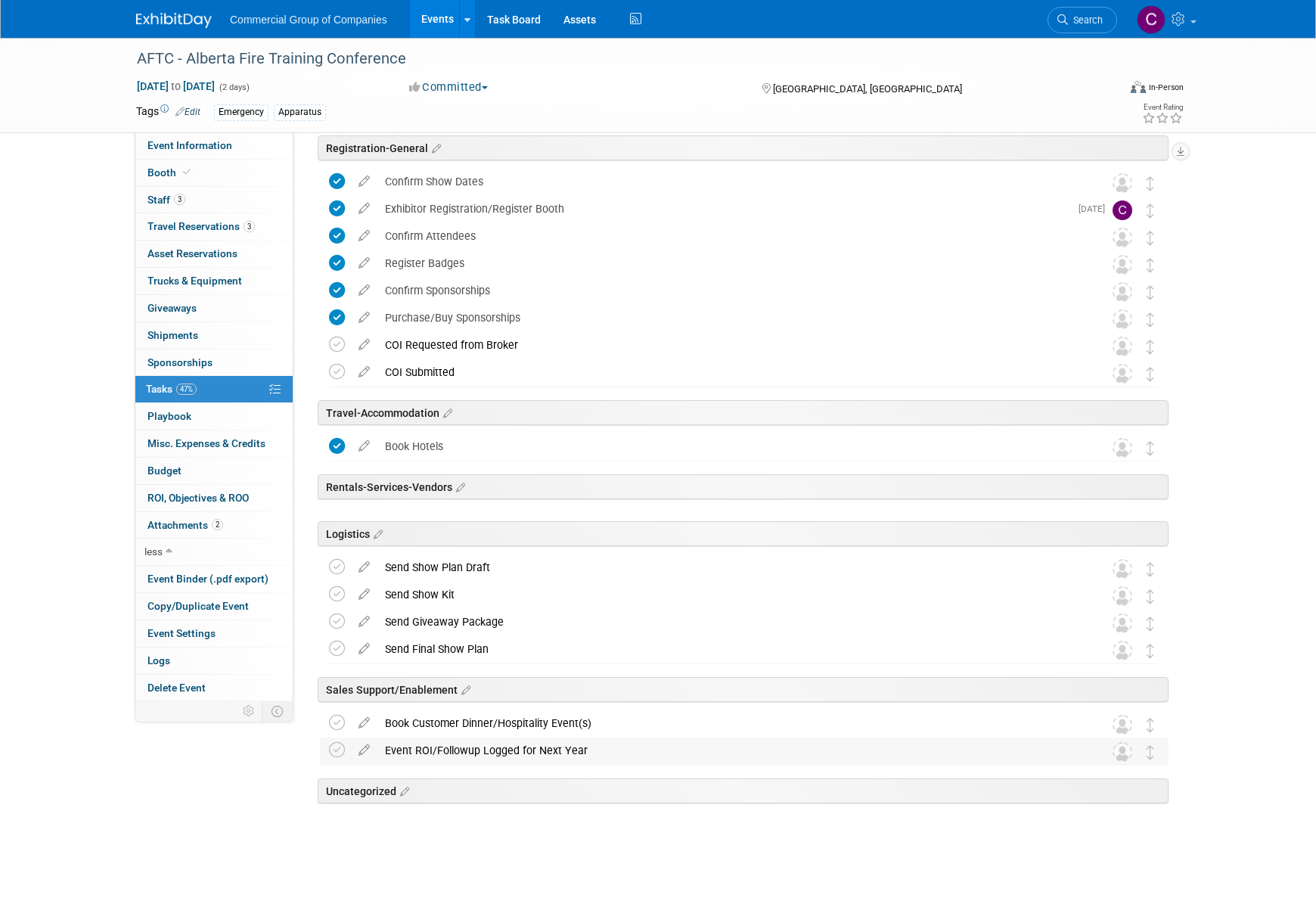
click at [363, 758] on td at bounding box center [363, 752] width 26 height 27
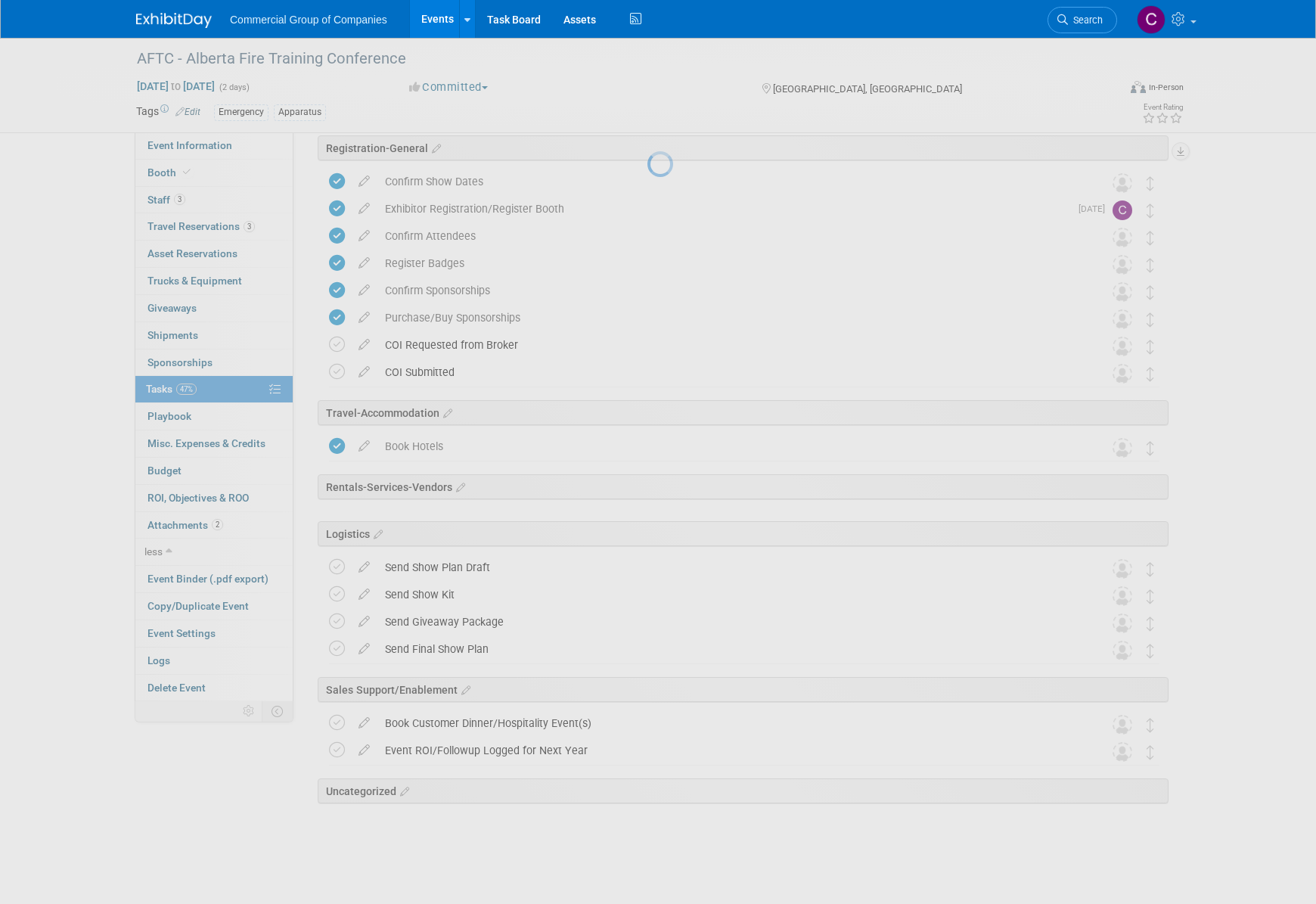
click at [647, 757] on div at bounding box center [657, 452] width 21 height 904
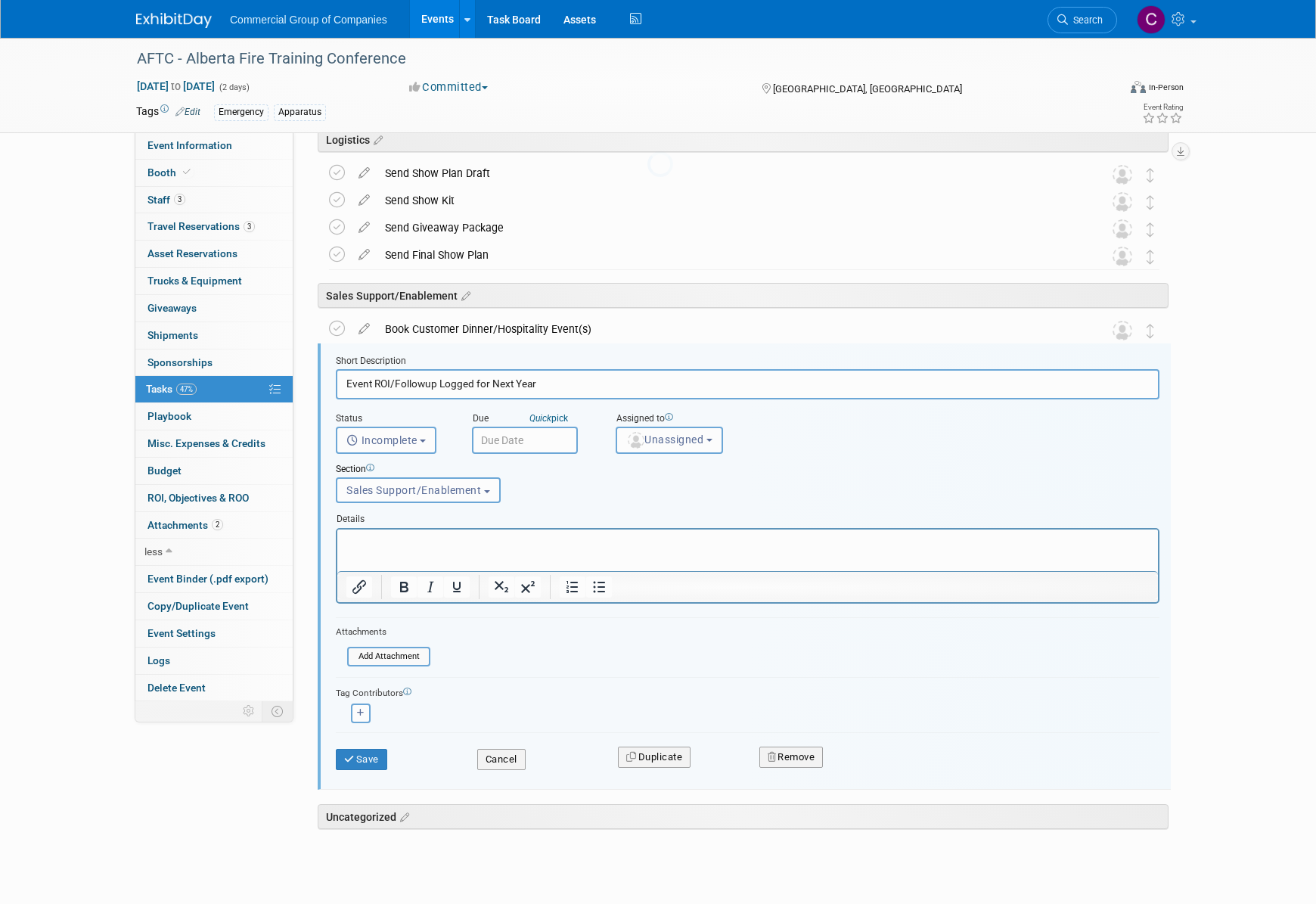
scroll to position [0, 0]
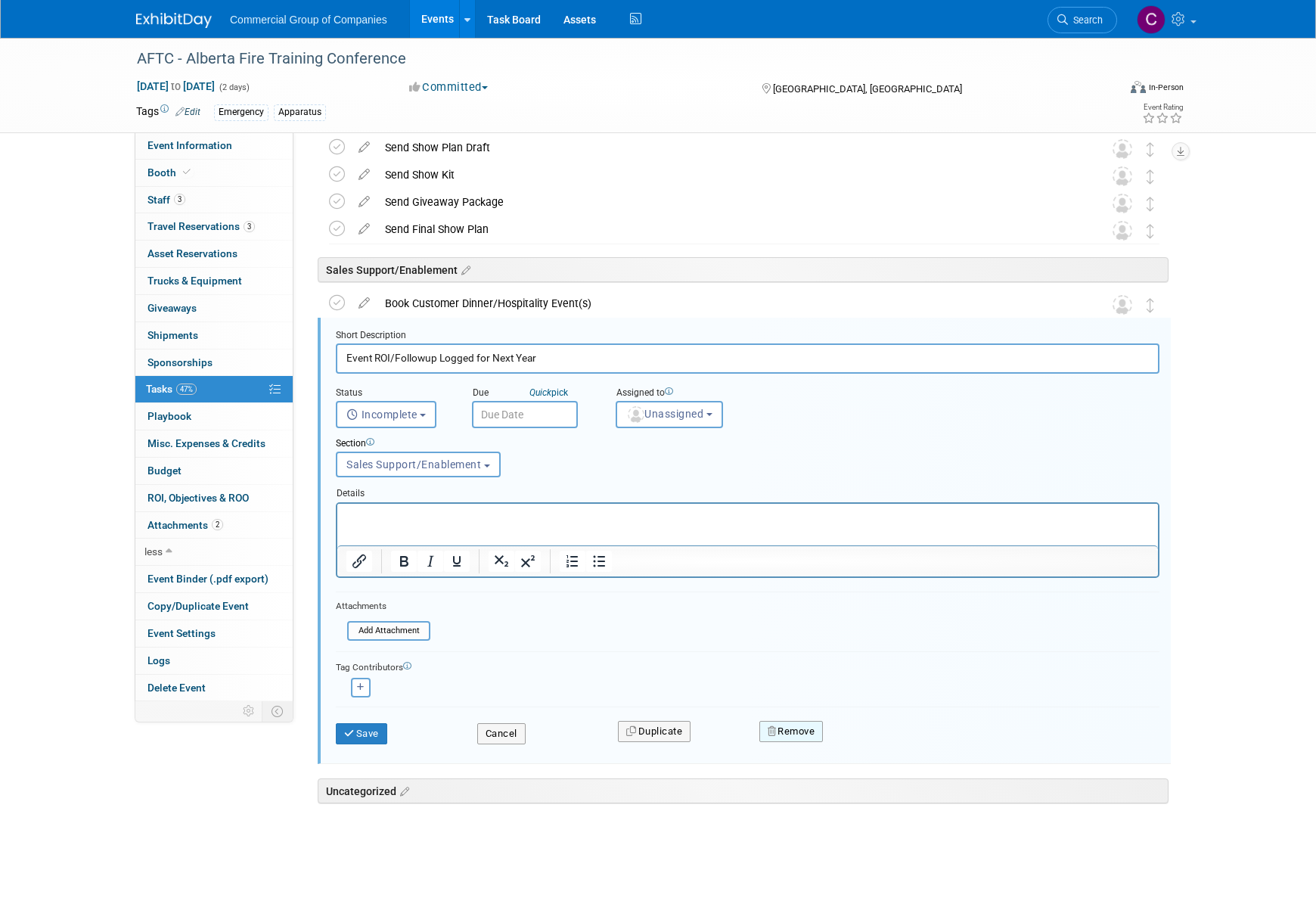
click at [798, 739] on button "Remove" at bounding box center [791, 731] width 64 height 21
click at [883, 743] on link "Yes" at bounding box center [876, 744] width 44 height 24
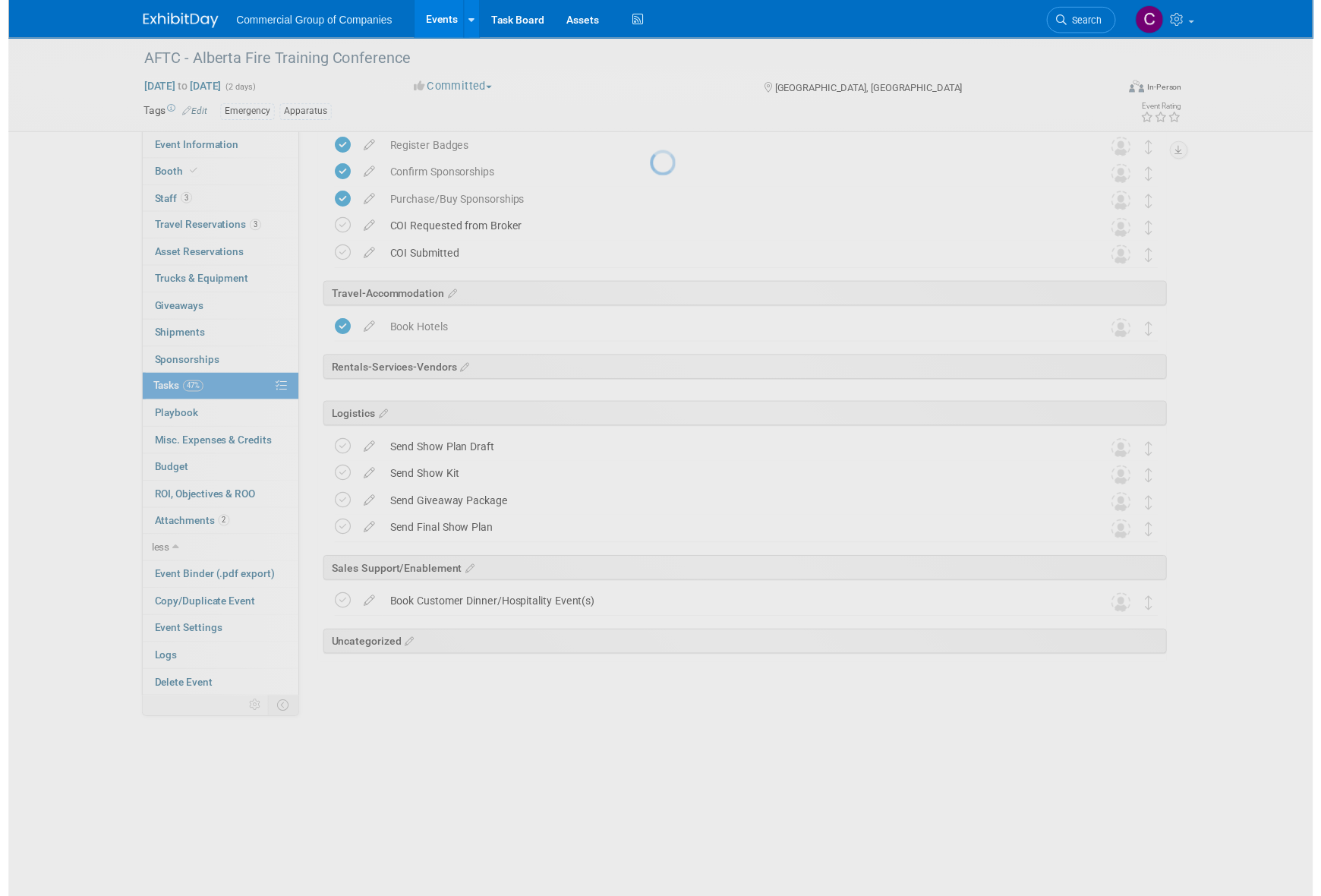
scroll to position [80, 0]
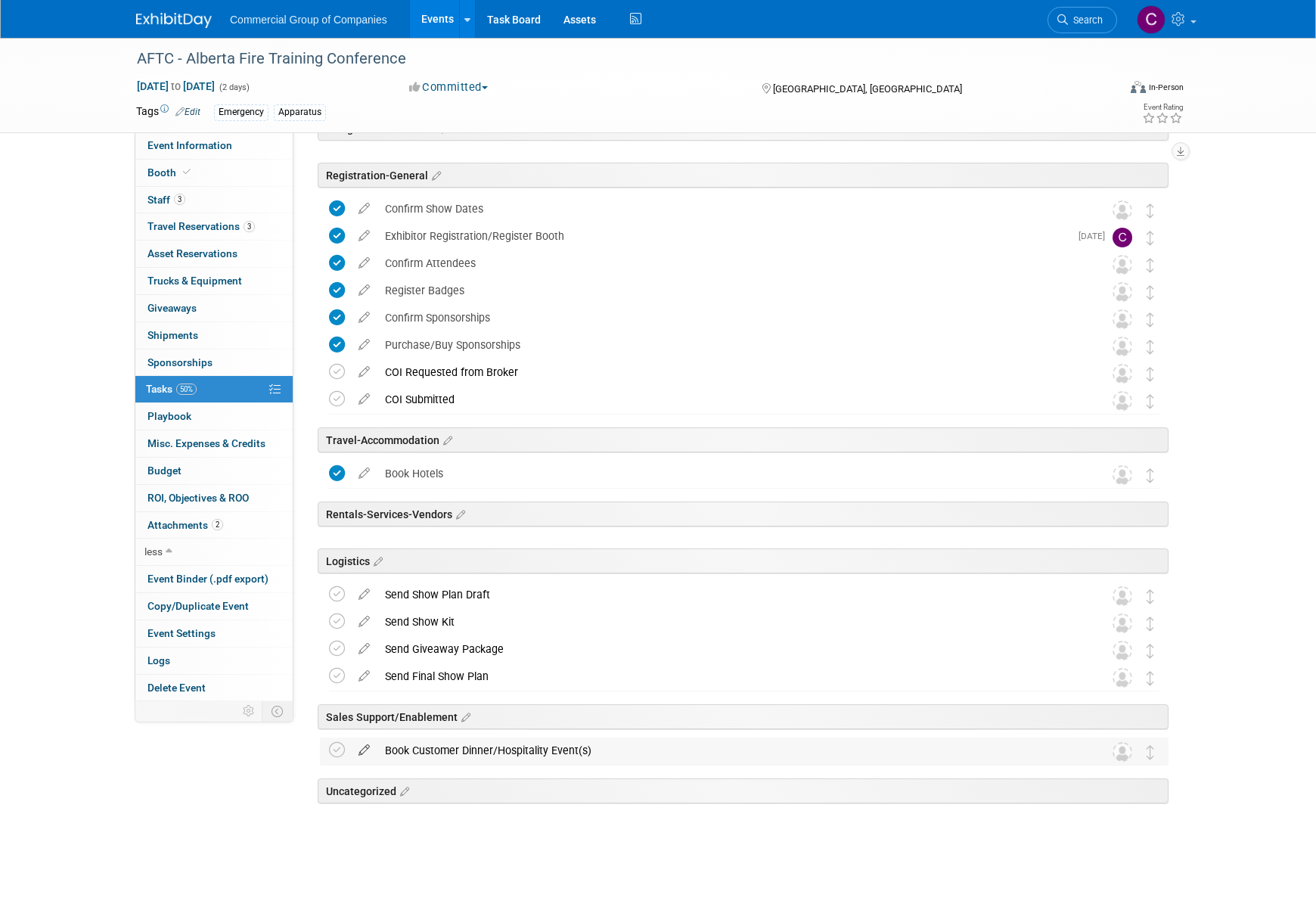
click at [368, 746] on icon at bounding box center [363, 747] width 26 height 19
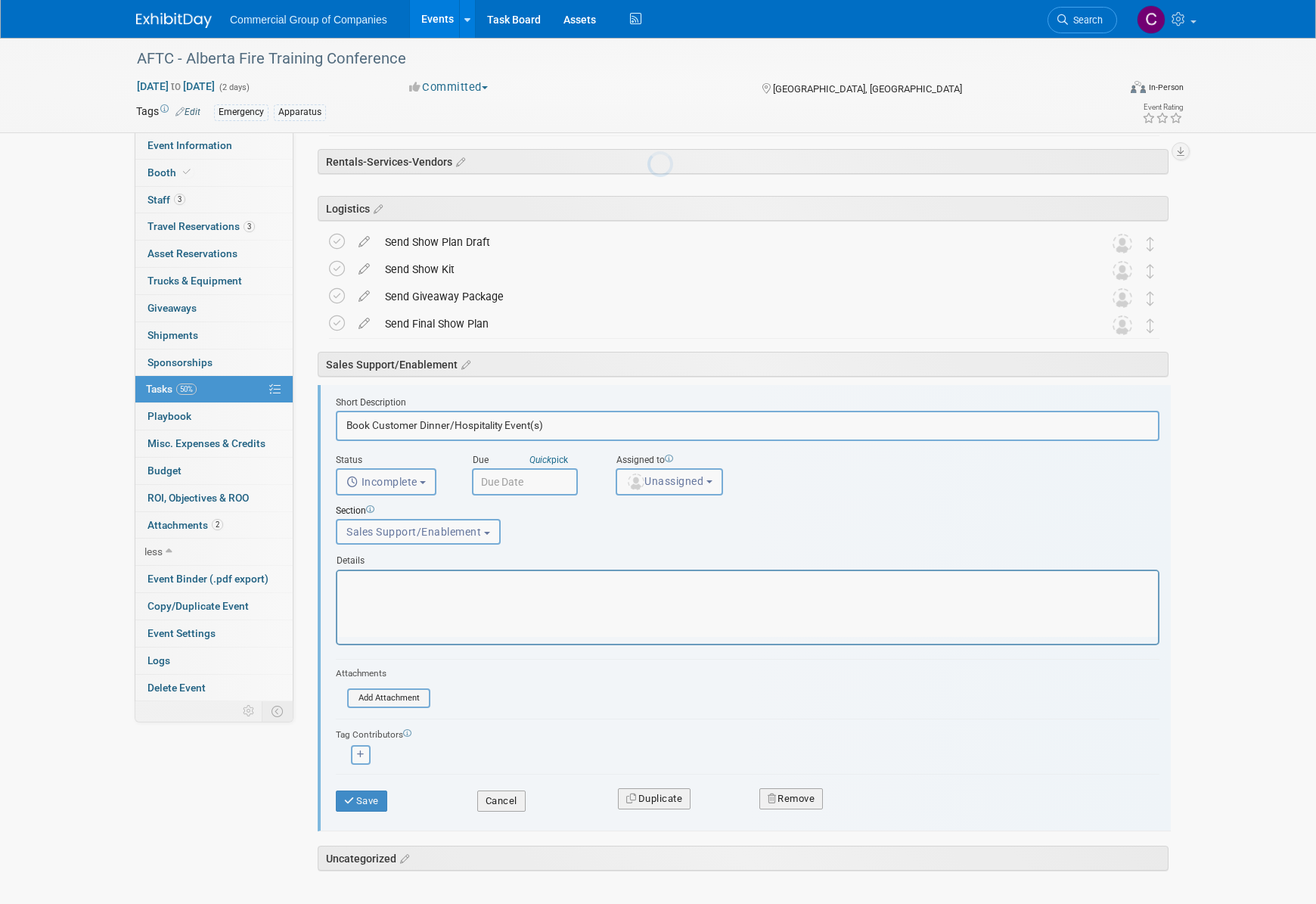
scroll to position [517, 0]
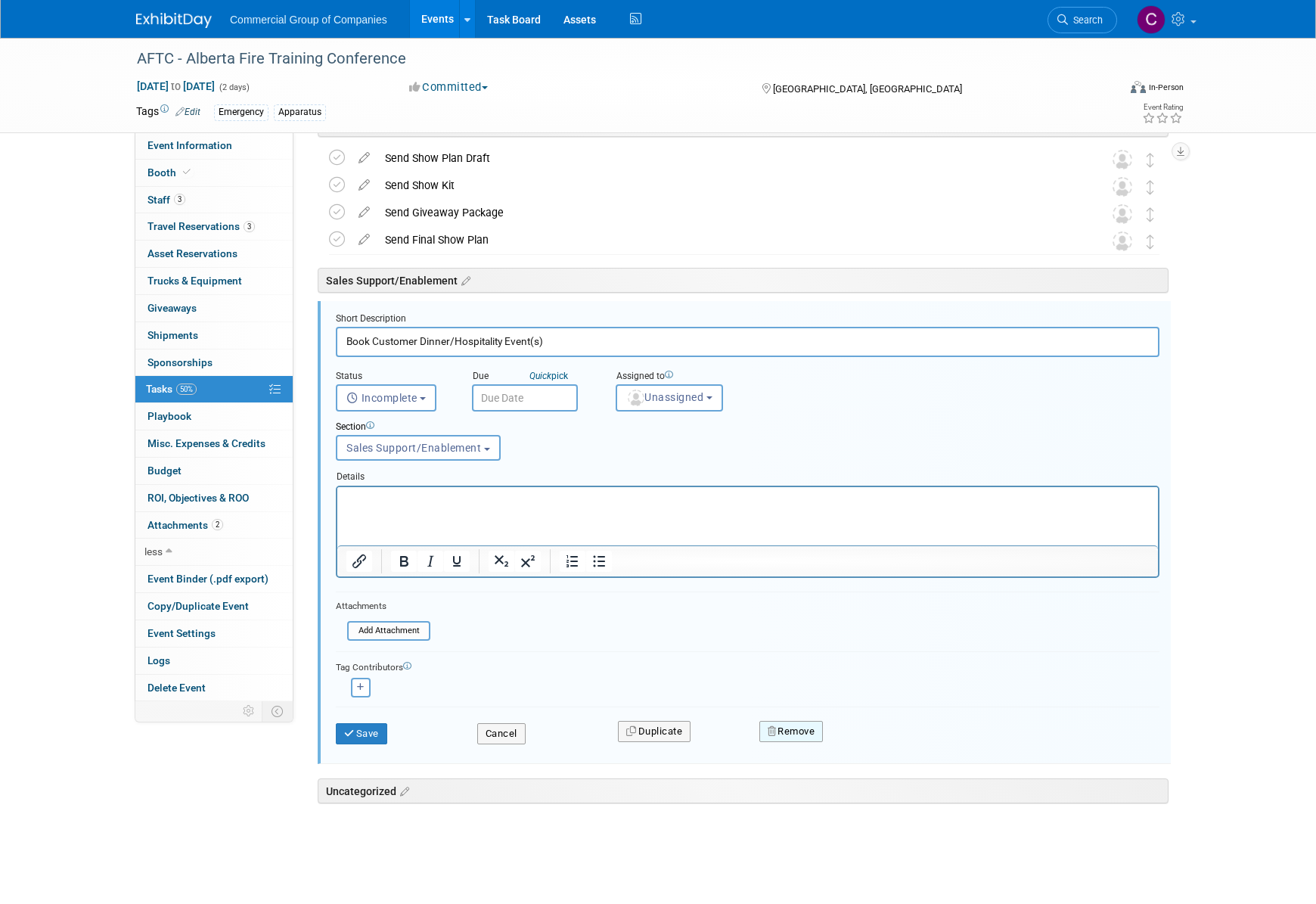
click at [780, 729] on button "Remove" at bounding box center [791, 731] width 64 height 21
click at [863, 748] on icon at bounding box center [866, 744] width 9 height 8
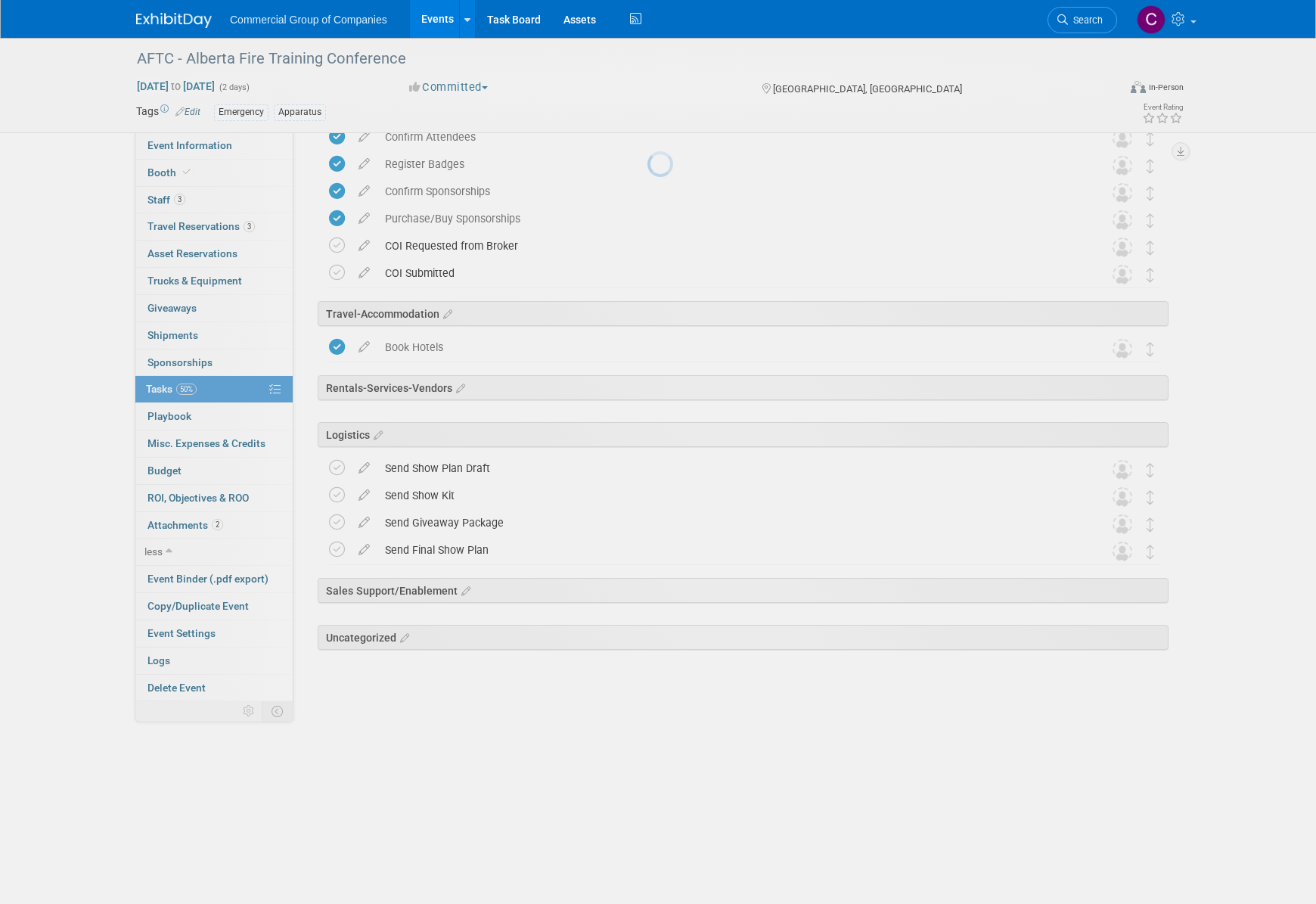
scroll to position [53, 0]
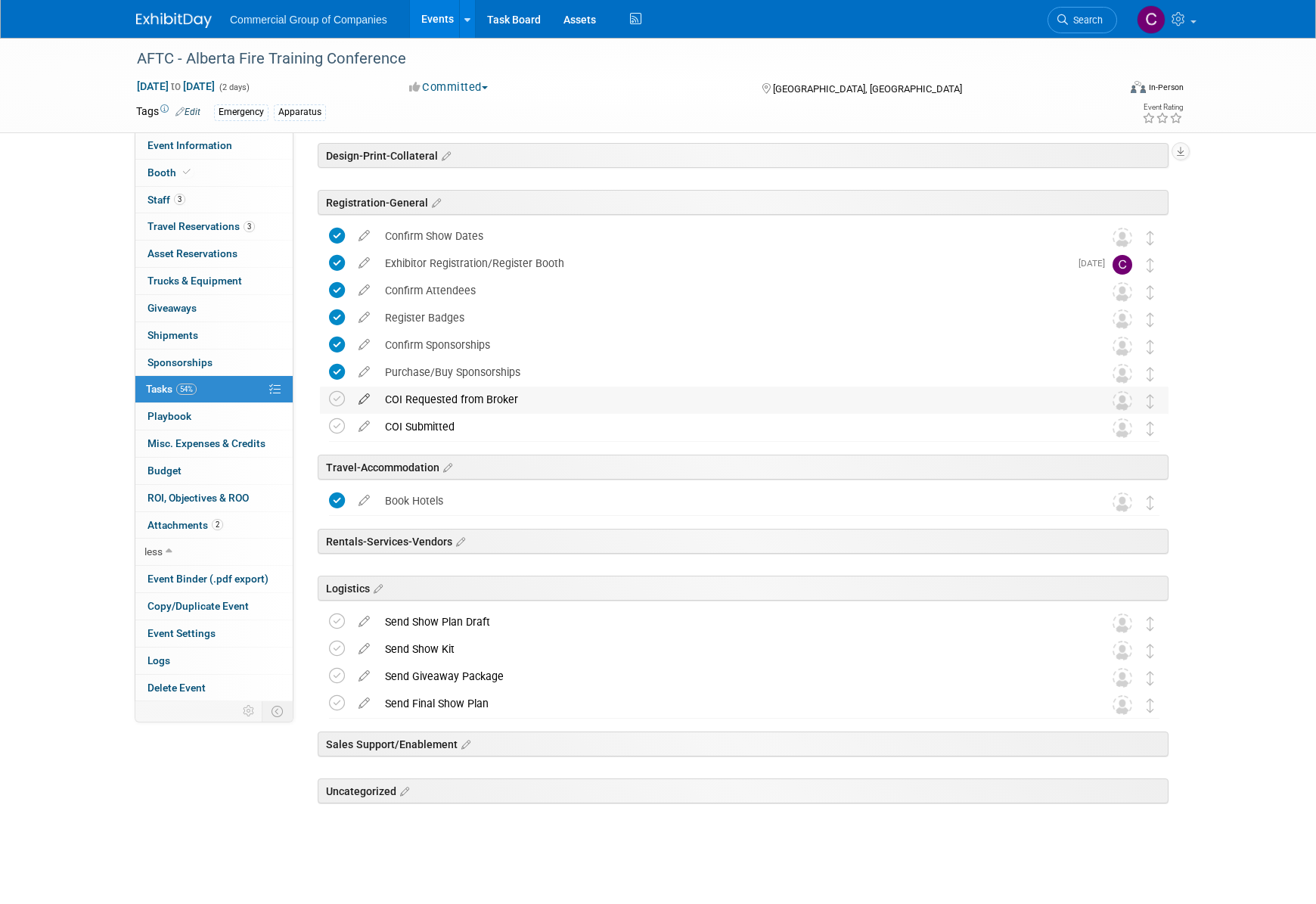
click at [363, 403] on icon at bounding box center [363, 396] width 26 height 19
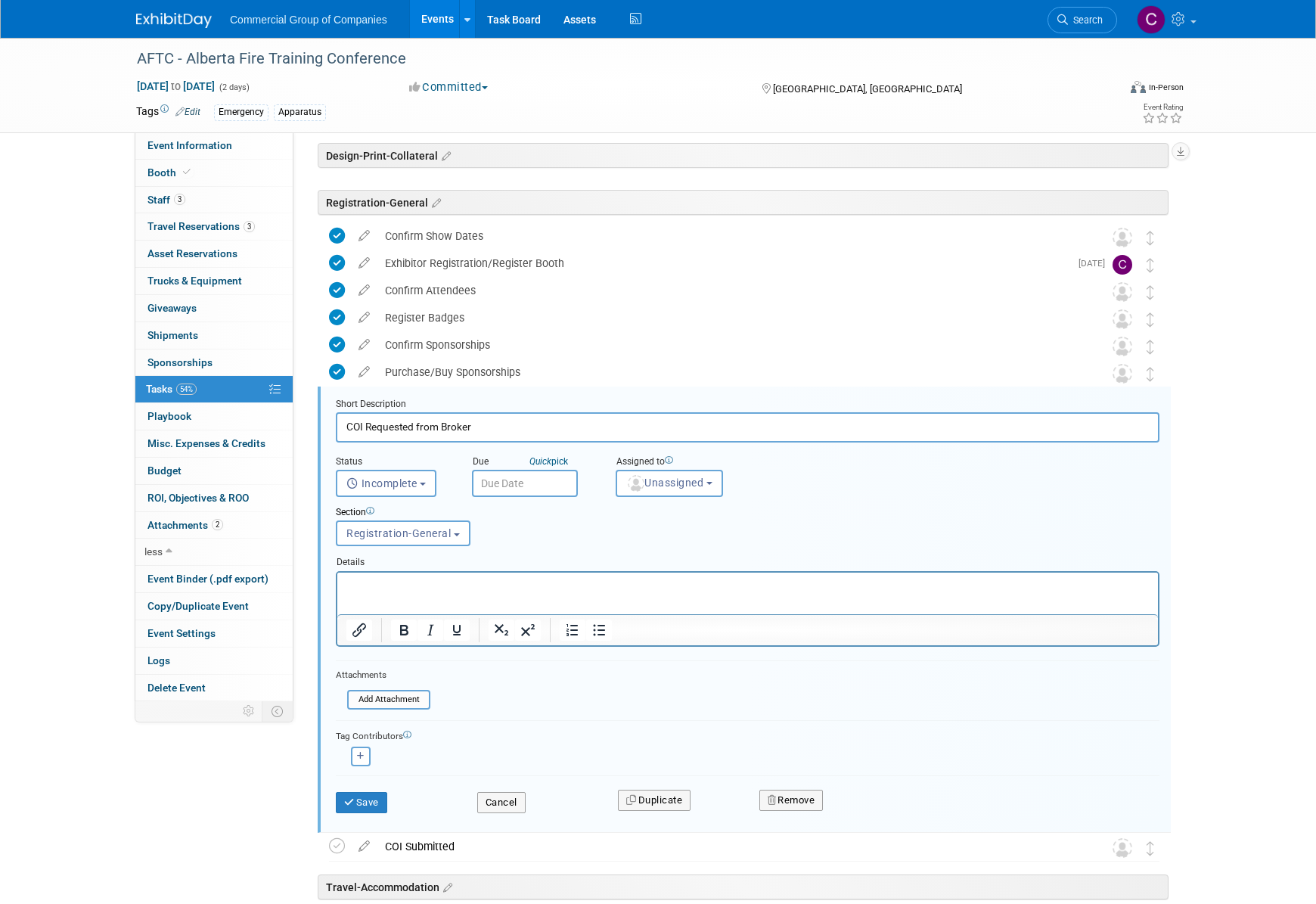
scroll to position [218, 0]
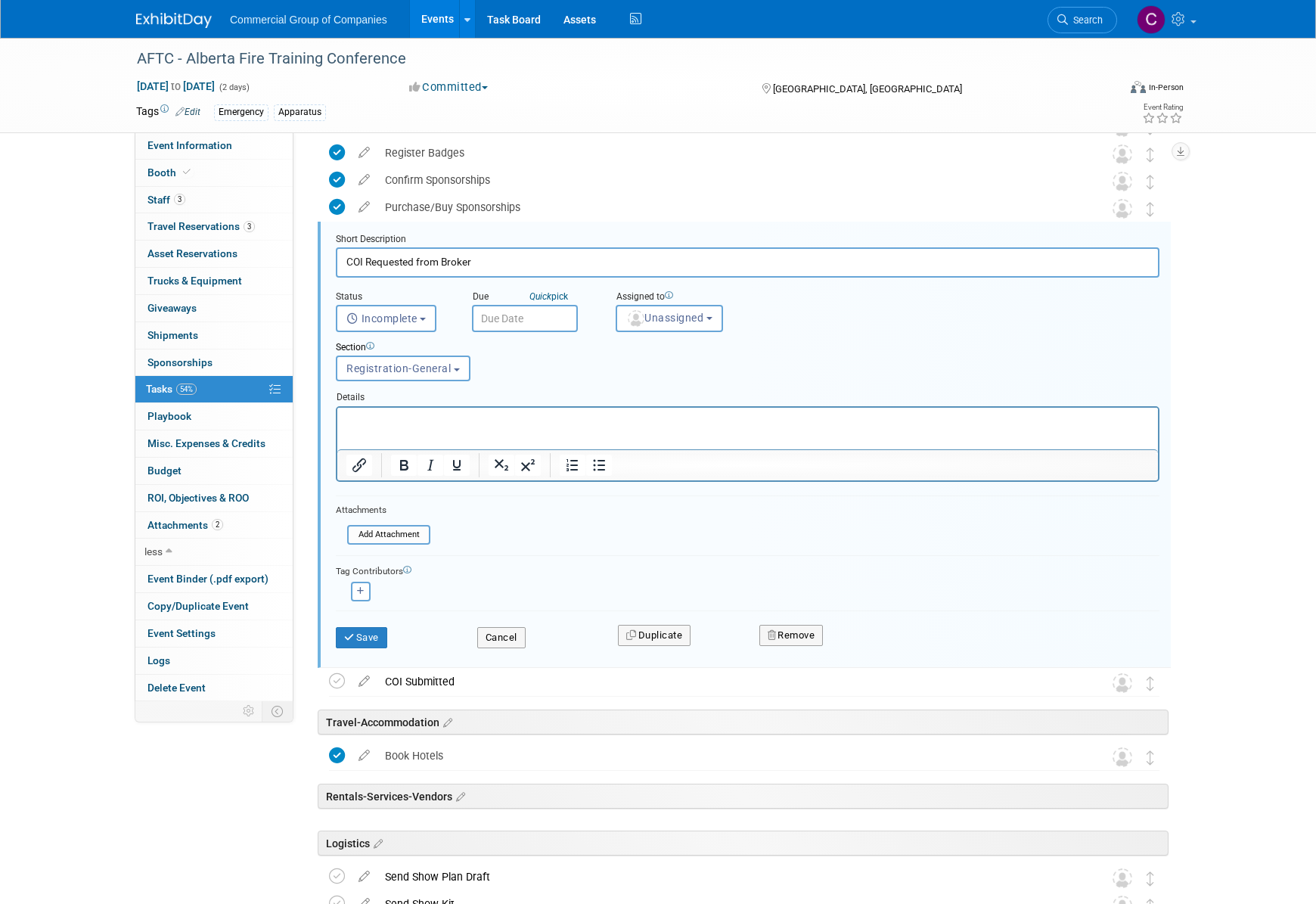
click at [805, 616] on div "Save Cancel Duplicate Remove" at bounding box center [748, 637] width 824 height 53
click at [805, 620] on div "Remove" at bounding box center [924, 635] width 353 height 35
click at [805, 629] on button "Remove" at bounding box center [791, 635] width 64 height 21
click at [881, 655] on link "Yes" at bounding box center [876, 647] width 44 height 24
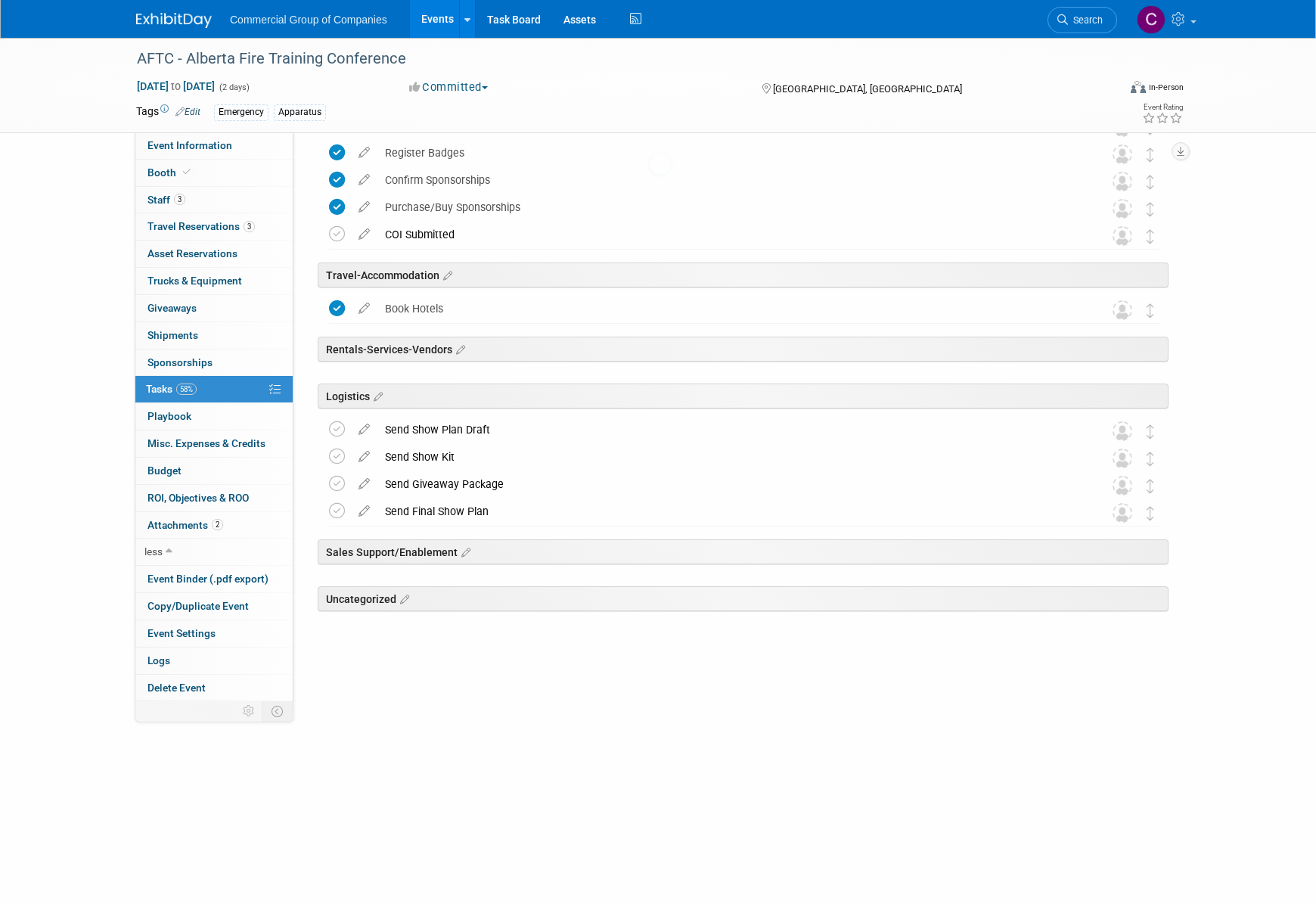
scroll to position [25, 0]
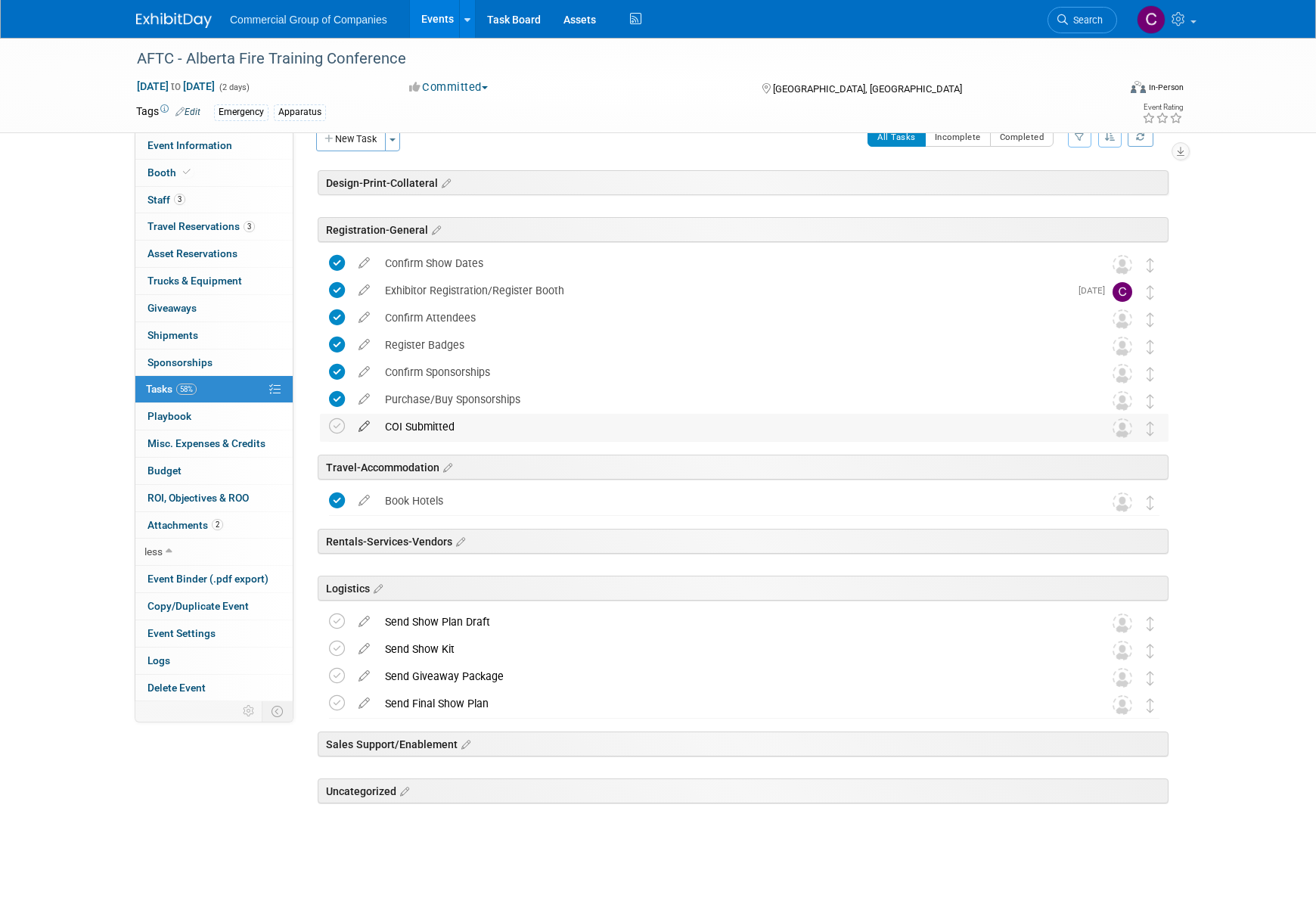
click at [370, 433] on td at bounding box center [363, 428] width 26 height 27
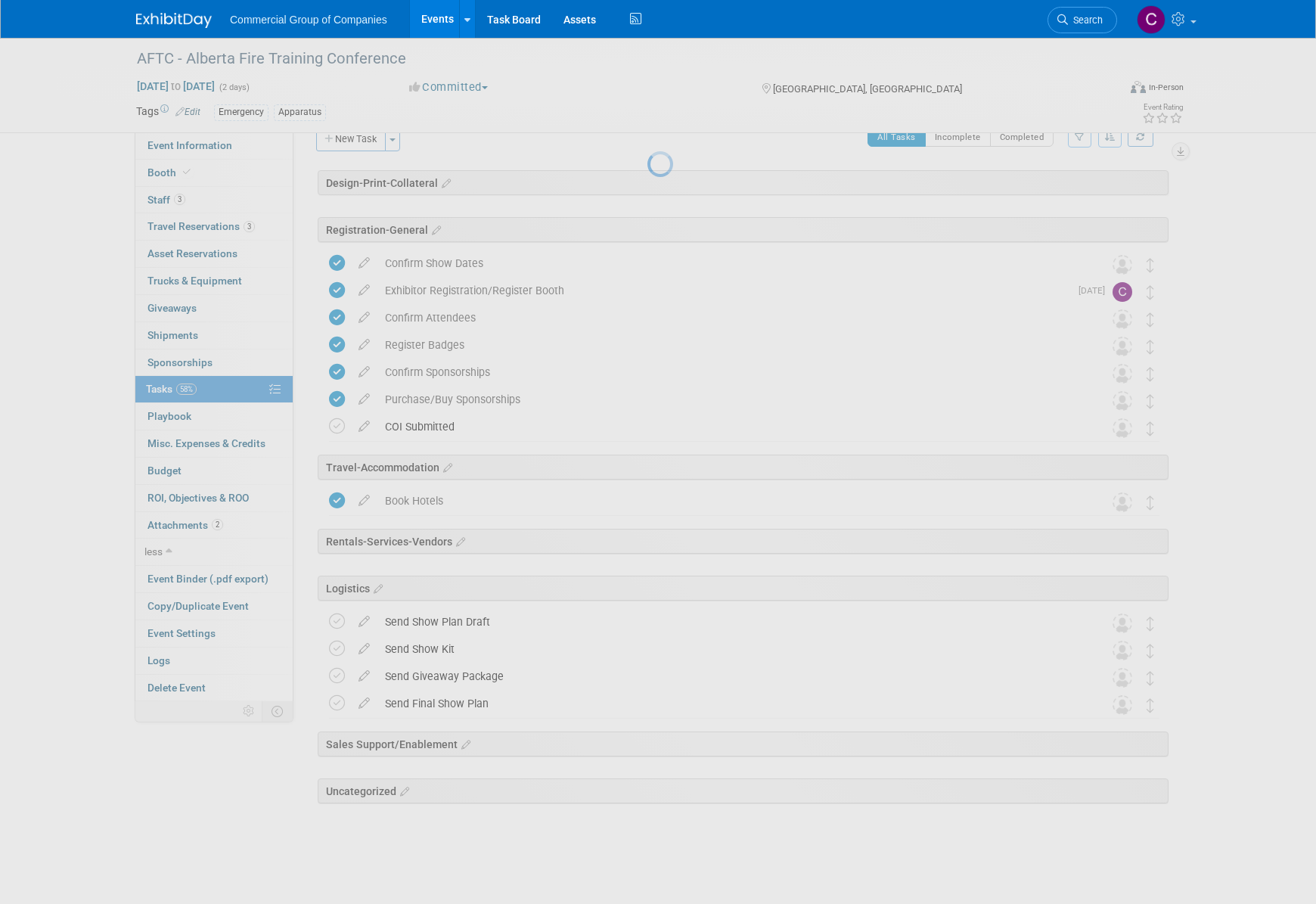
click at [647, 427] on div at bounding box center [657, 452] width 21 height 904
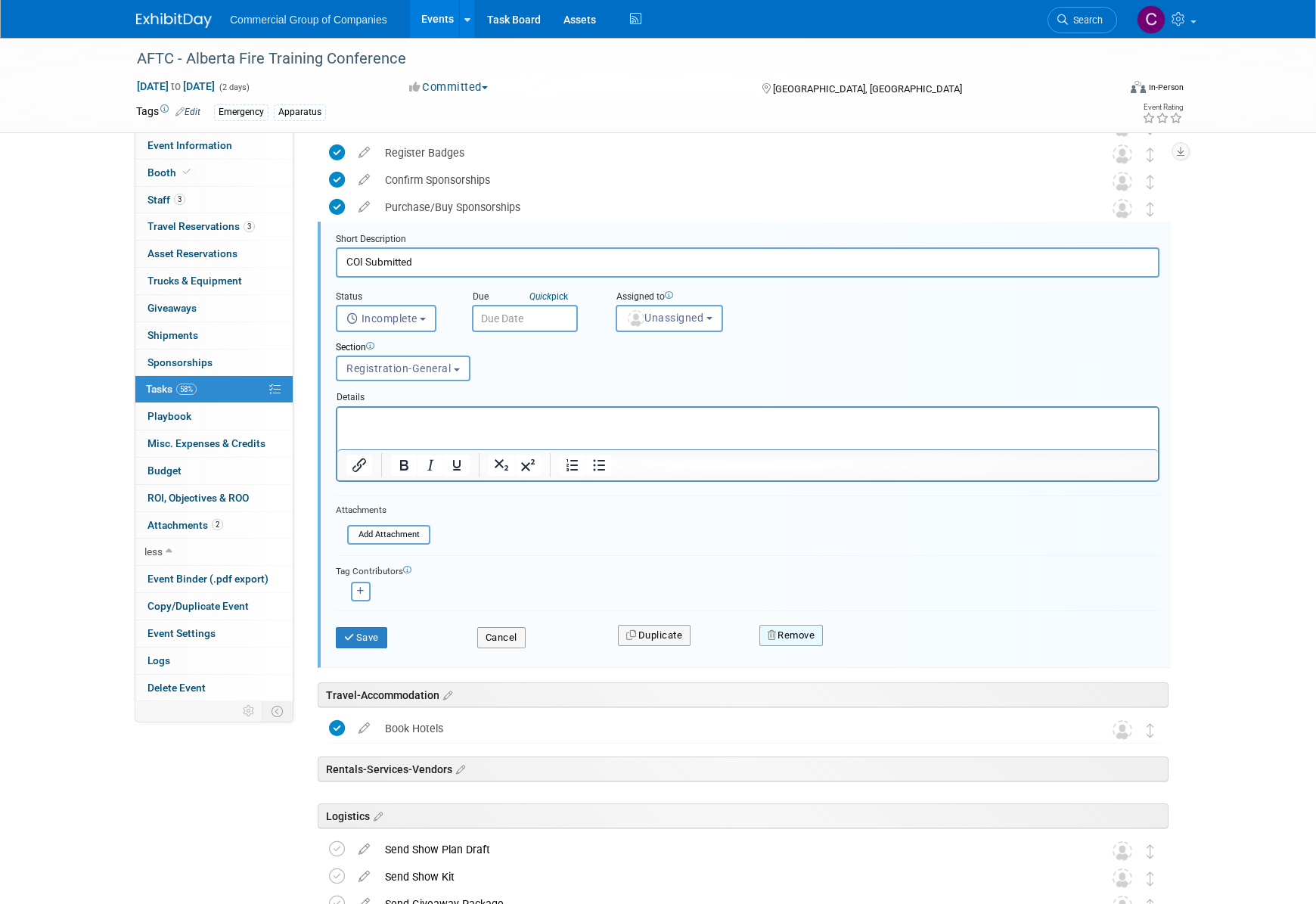
click at [818, 633] on button "Remove" at bounding box center [791, 635] width 64 height 21
click at [866, 643] on link "Yes" at bounding box center [876, 647] width 44 height 24
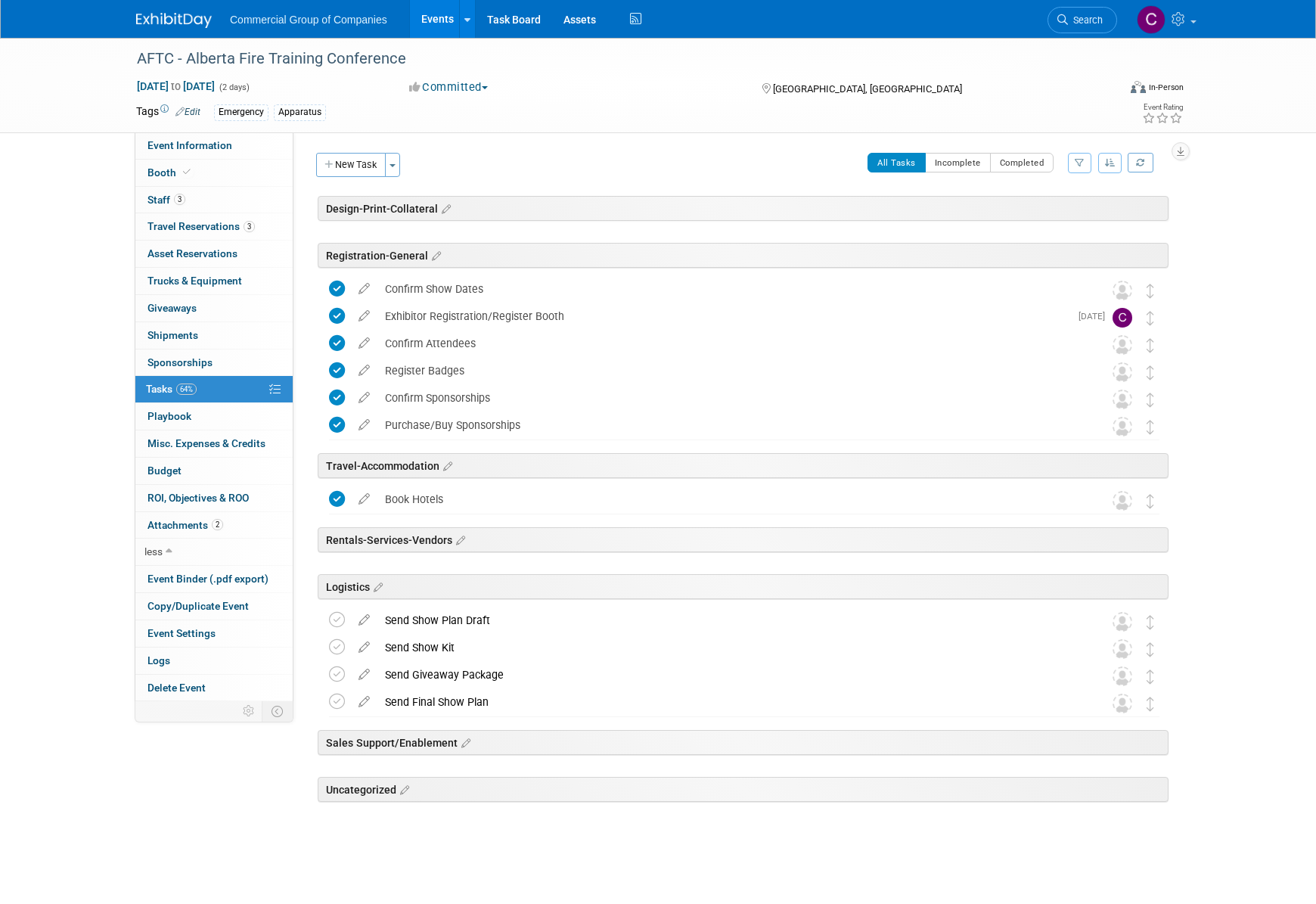
click at [183, 22] on img at bounding box center [173, 20] width 75 height 15
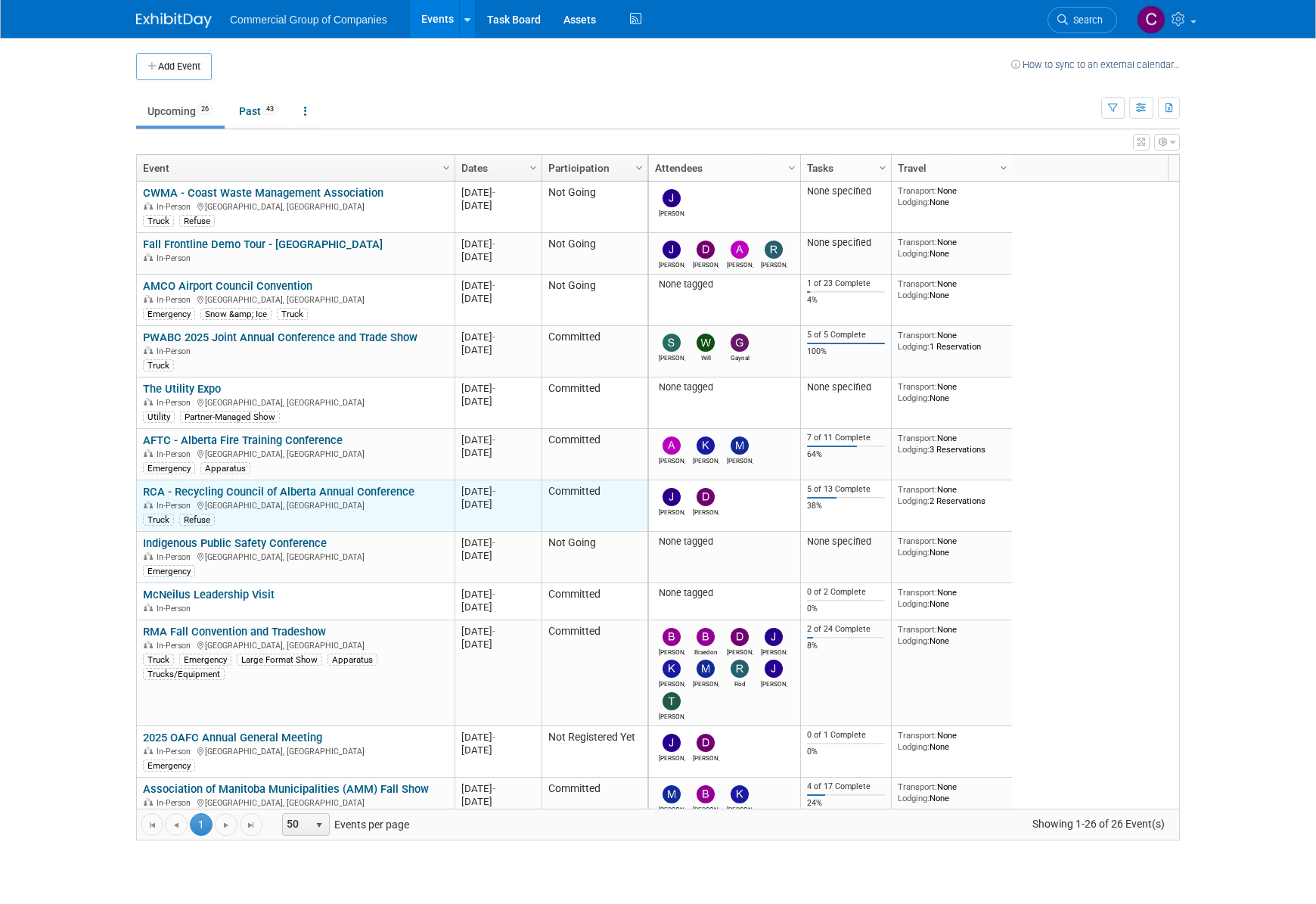
click at [321, 488] on link "RCA - Recycling Council of Alberta Annual Conference" at bounding box center [279, 491] width 272 height 14
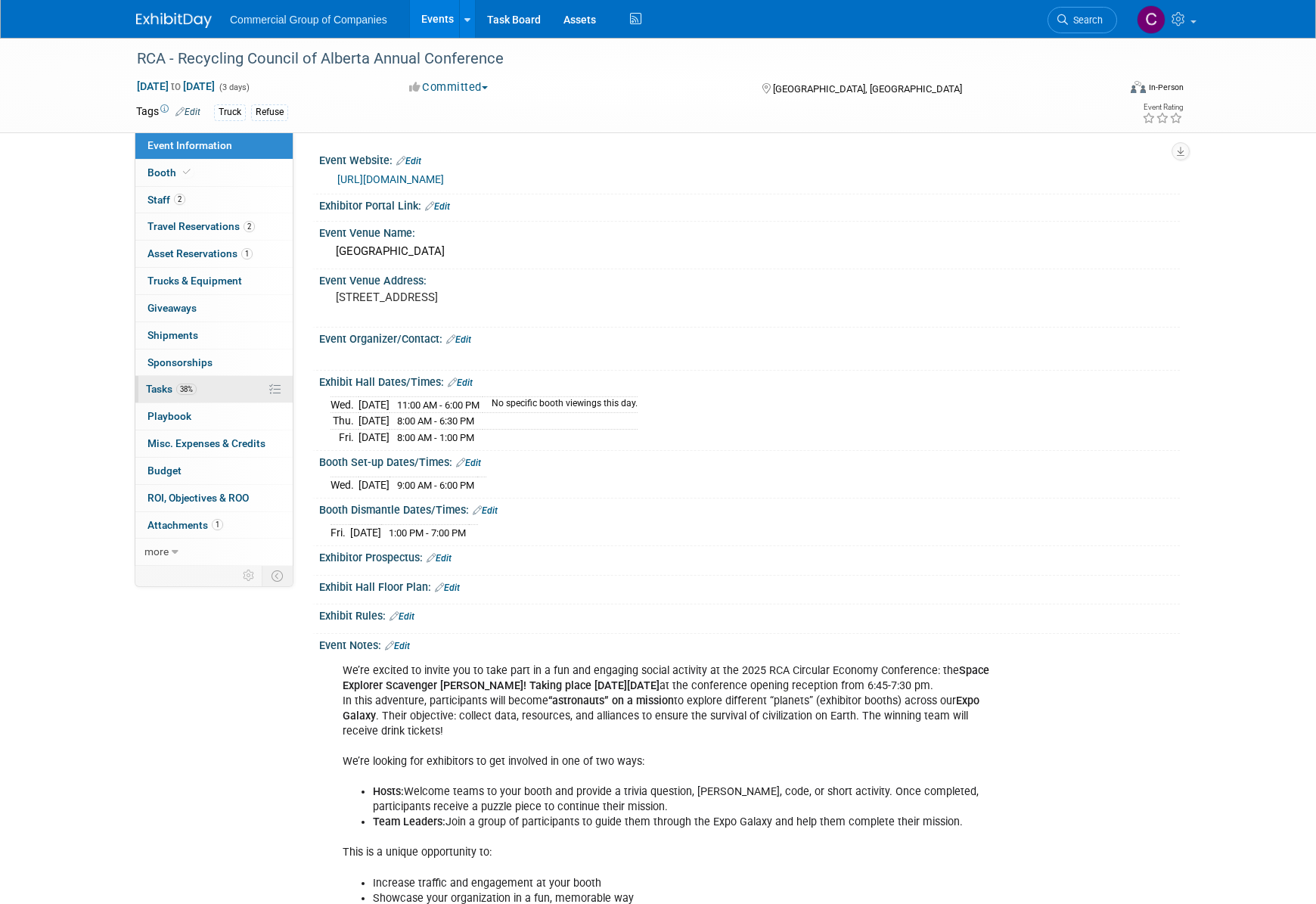
click at [213, 397] on link "38% Tasks 38%" at bounding box center [214, 389] width 158 height 26
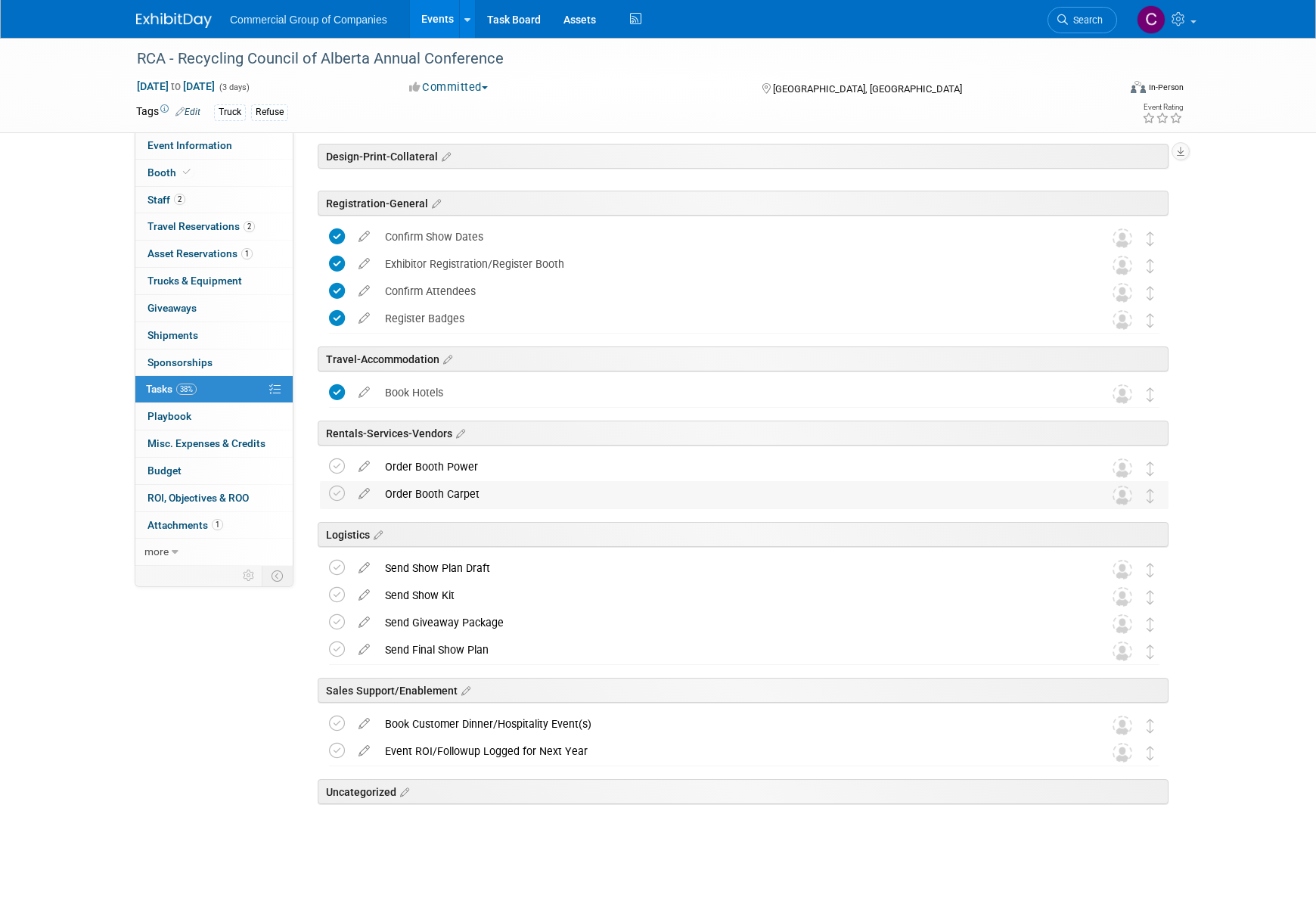
scroll to position [53, 0]
click at [366, 470] on icon at bounding box center [363, 462] width 26 height 19
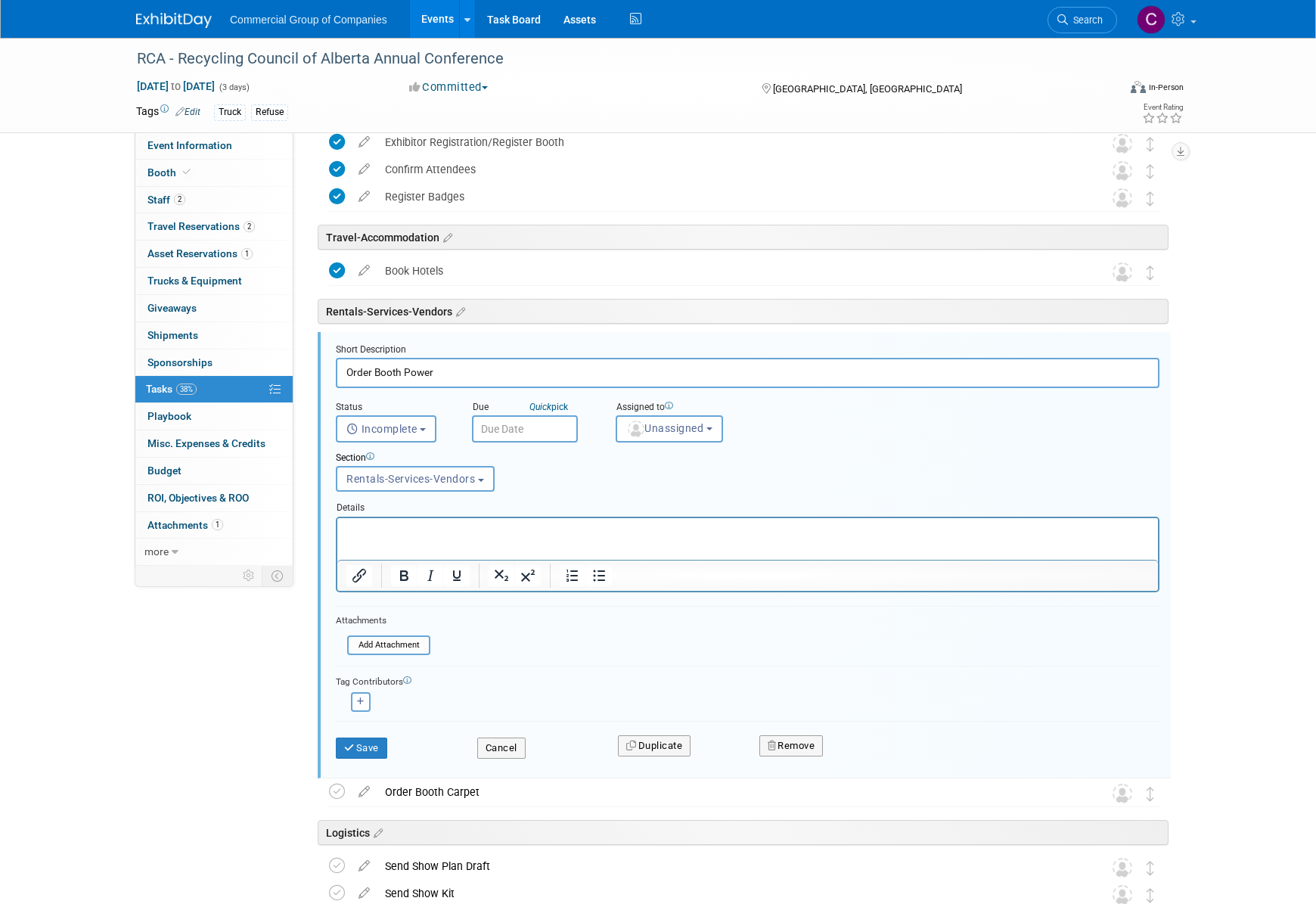
scroll to position [285, 0]
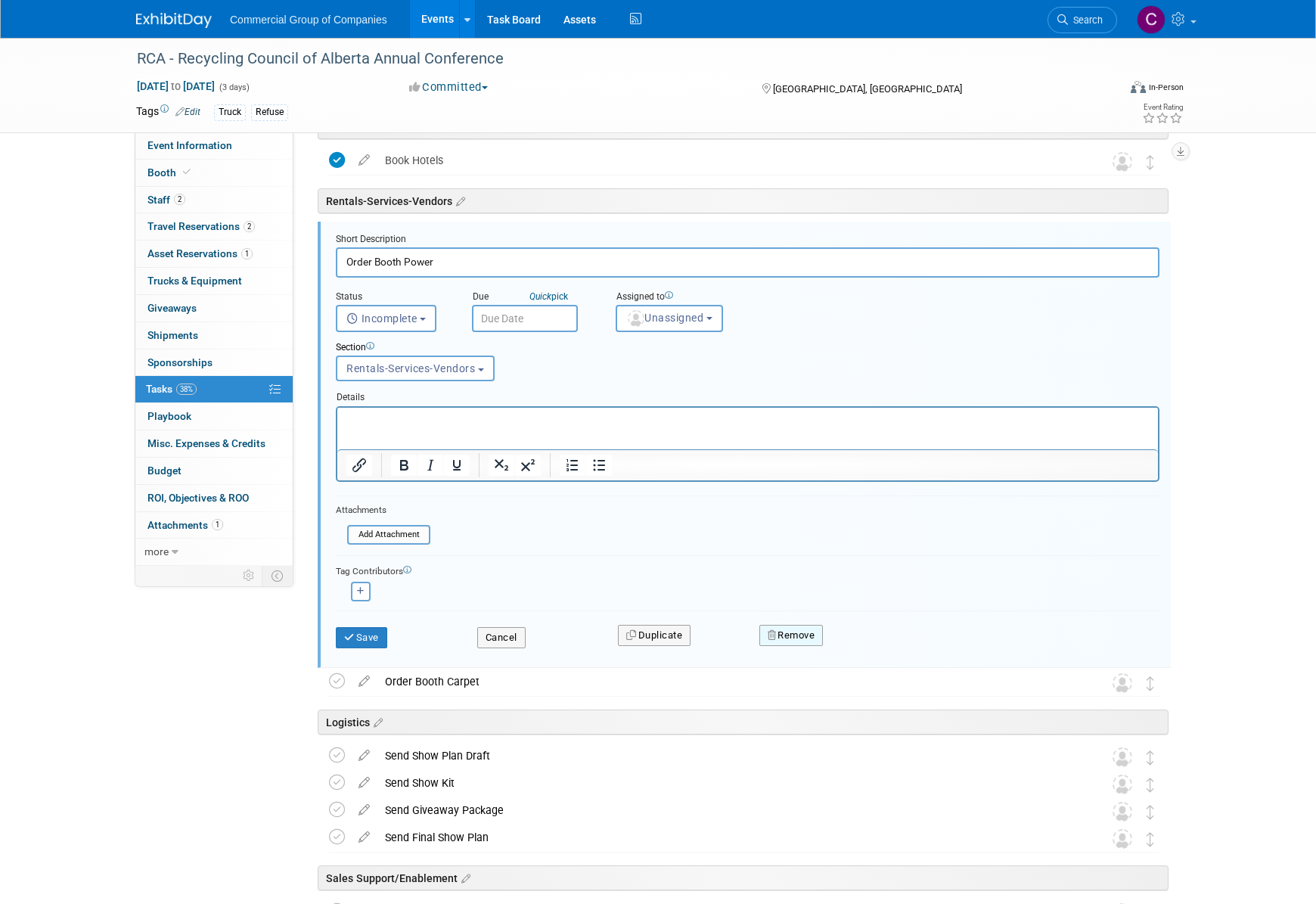
click at [815, 635] on button "Remove" at bounding box center [791, 635] width 64 height 21
click at [872, 637] on link "Yes" at bounding box center [876, 647] width 44 height 24
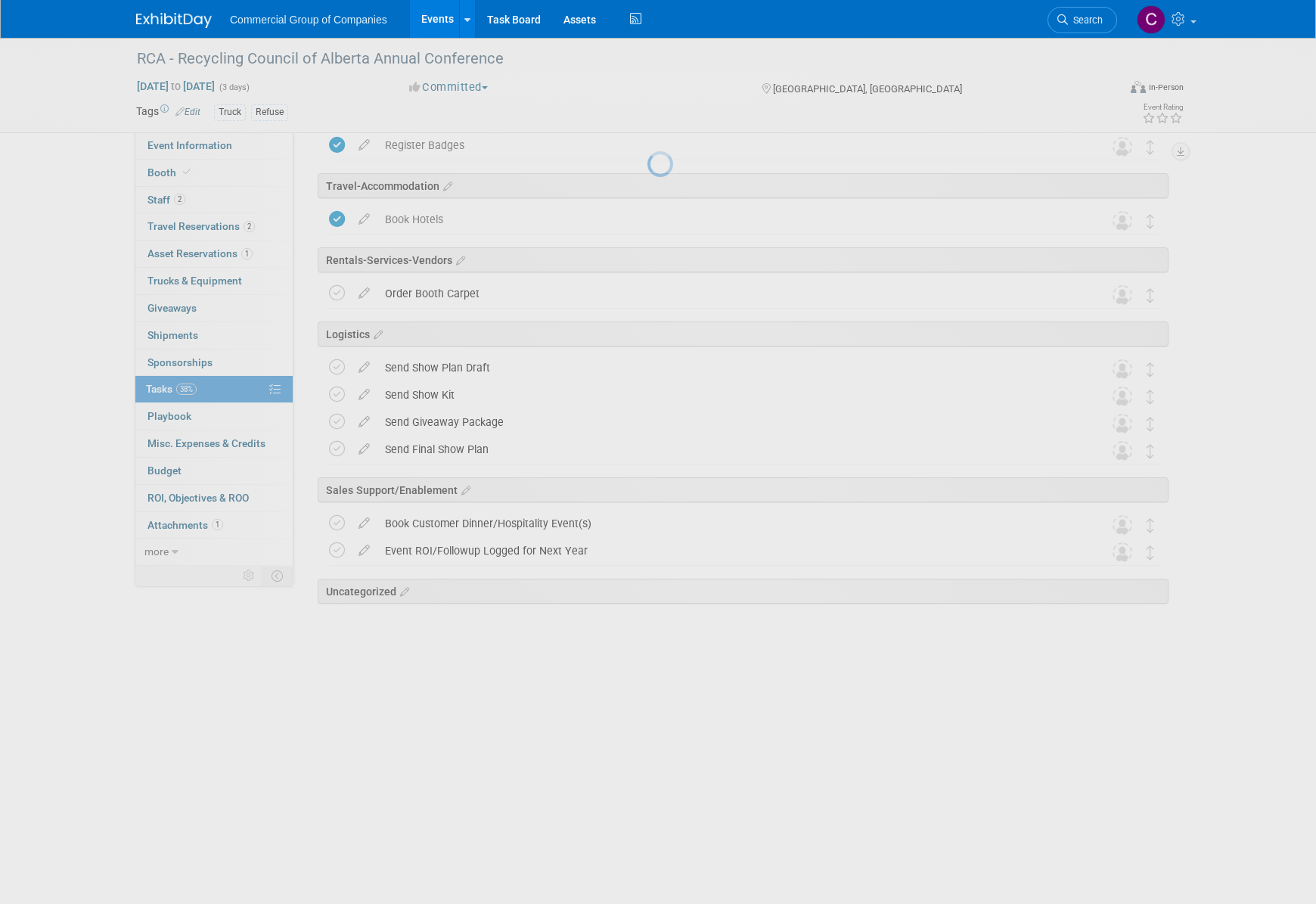
scroll to position [25, 0]
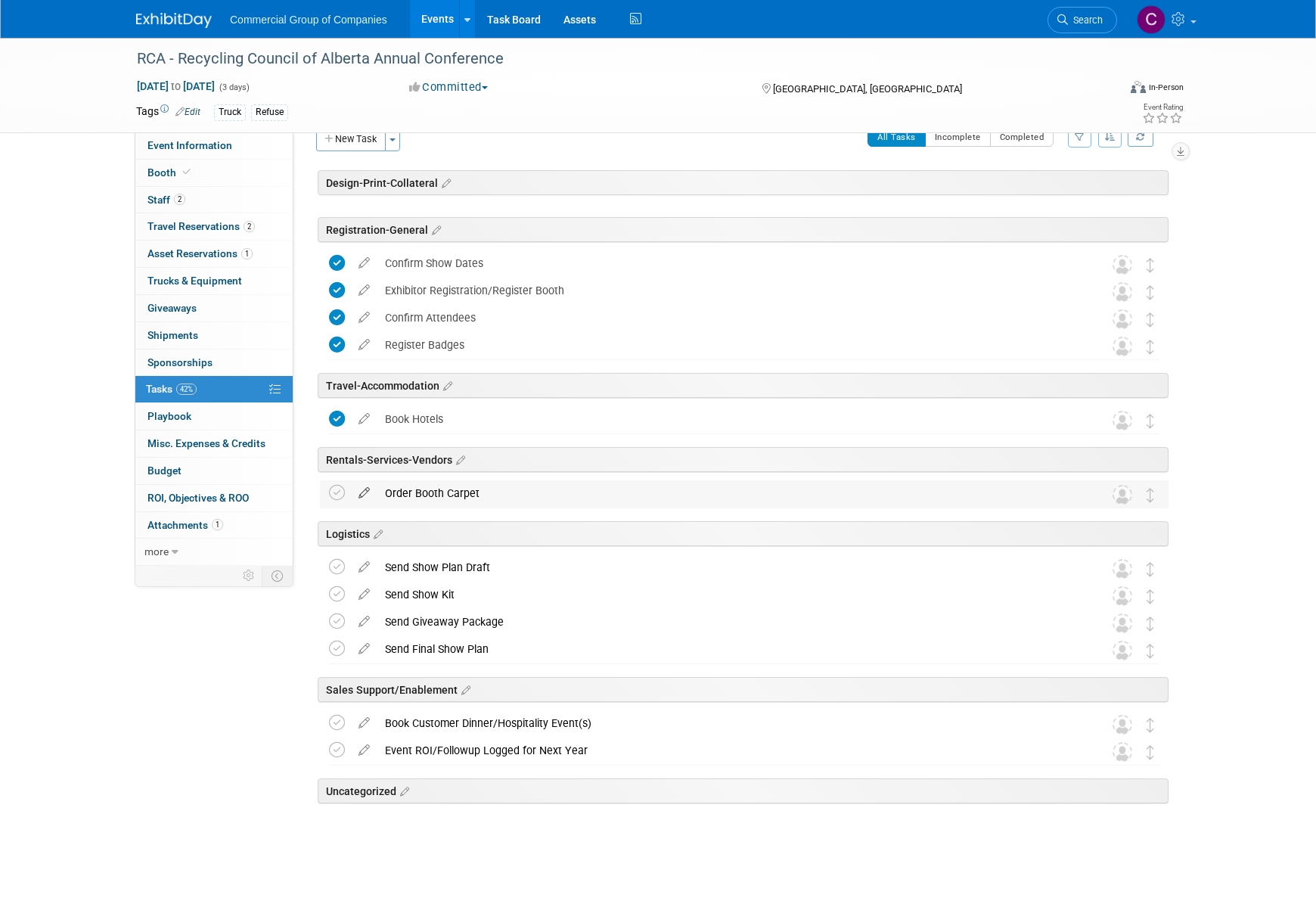
click at [357, 492] on icon at bounding box center [363, 490] width 26 height 19
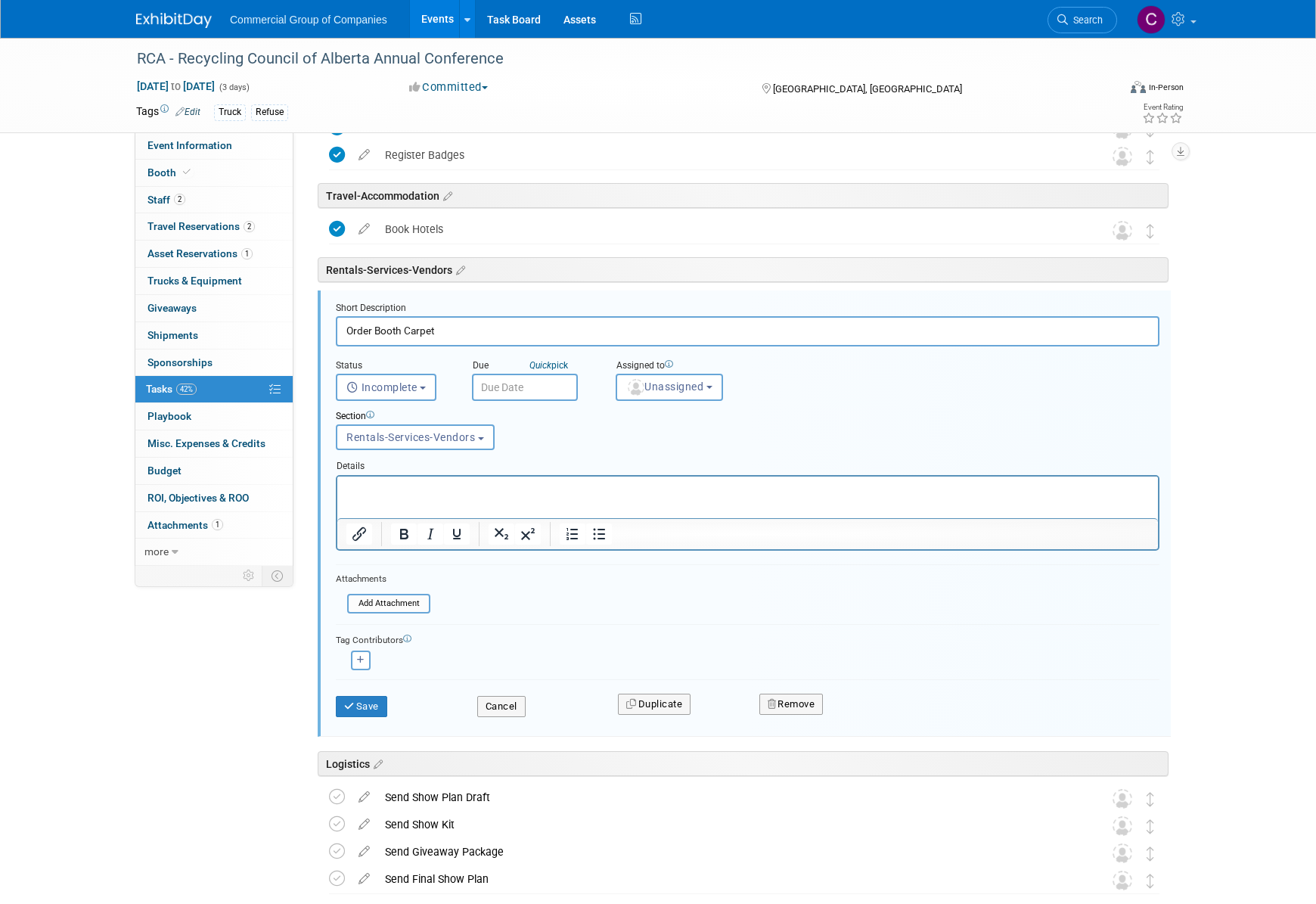
scroll to position [285, 0]
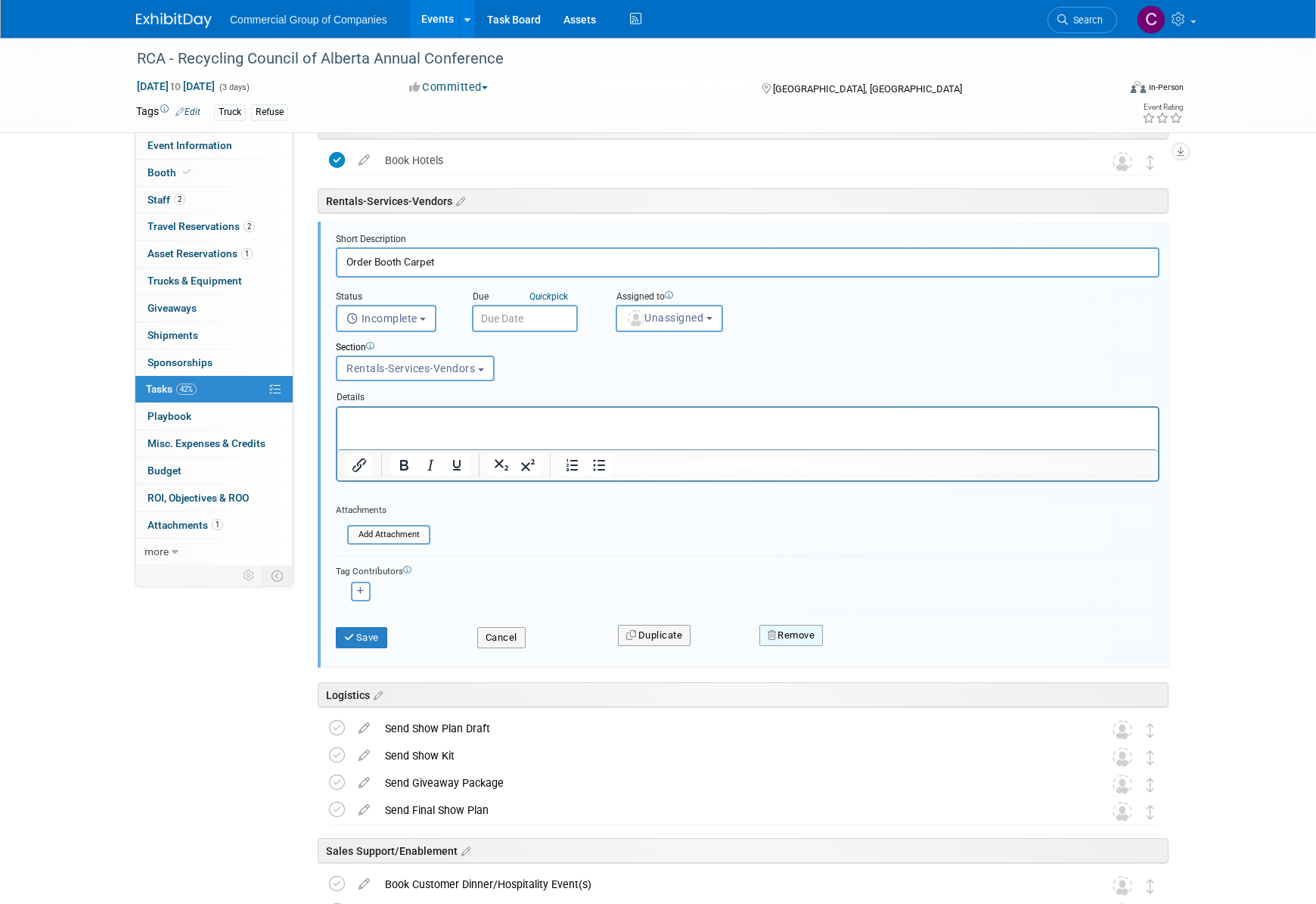
click at [797, 634] on button "Remove" at bounding box center [791, 635] width 64 height 21
click at [850, 642] on div "Yes No" at bounding box center [895, 647] width 99 height 24
click at [855, 643] on link "Yes" at bounding box center [876, 647] width 44 height 24
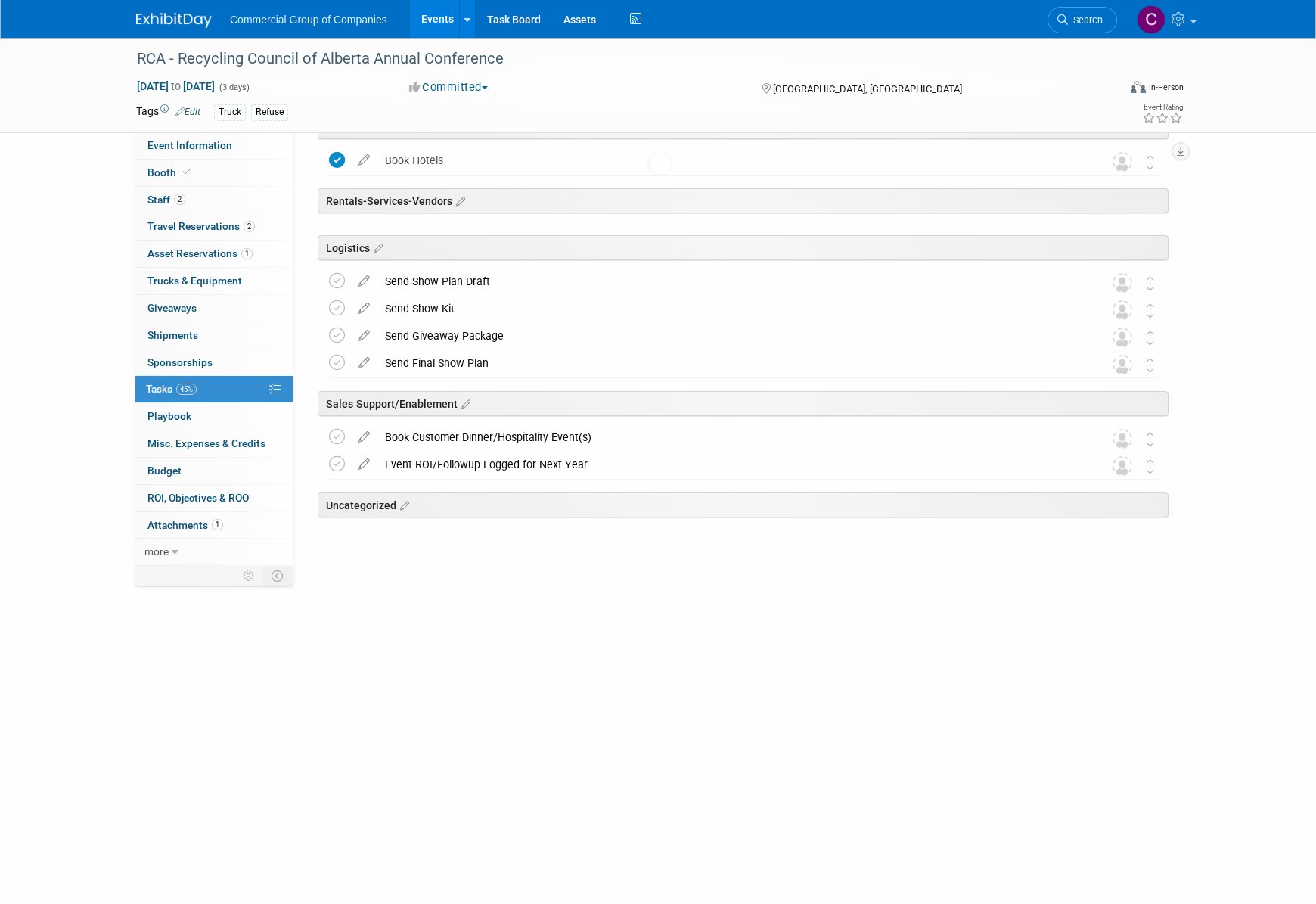
scroll to position [0, 0]
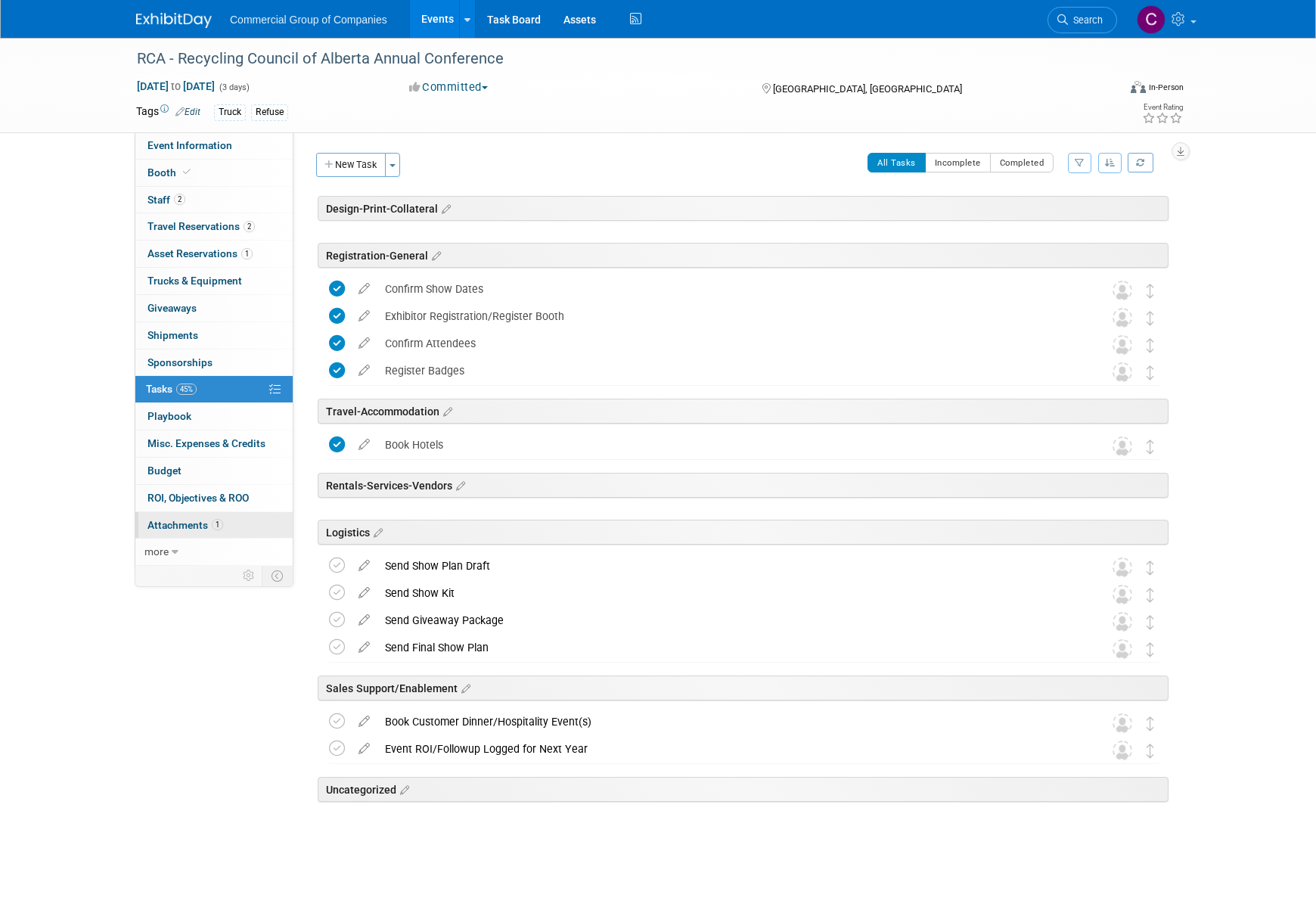
click at [190, 528] on span "Attachments 1" at bounding box center [185, 525] width 75 height 12
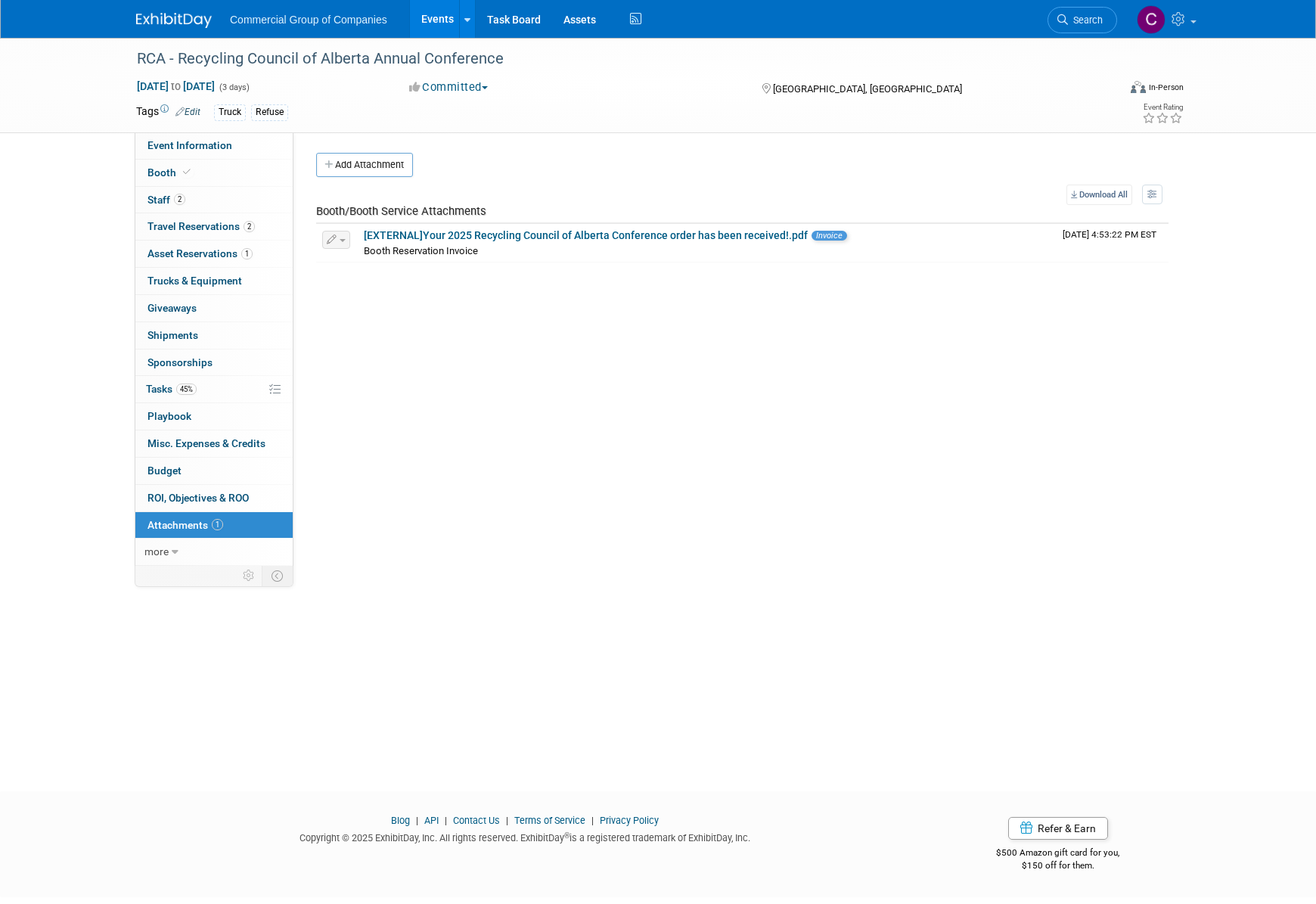
click at [196, 13] on img at bounding box center [173, 20] width 75 height 15
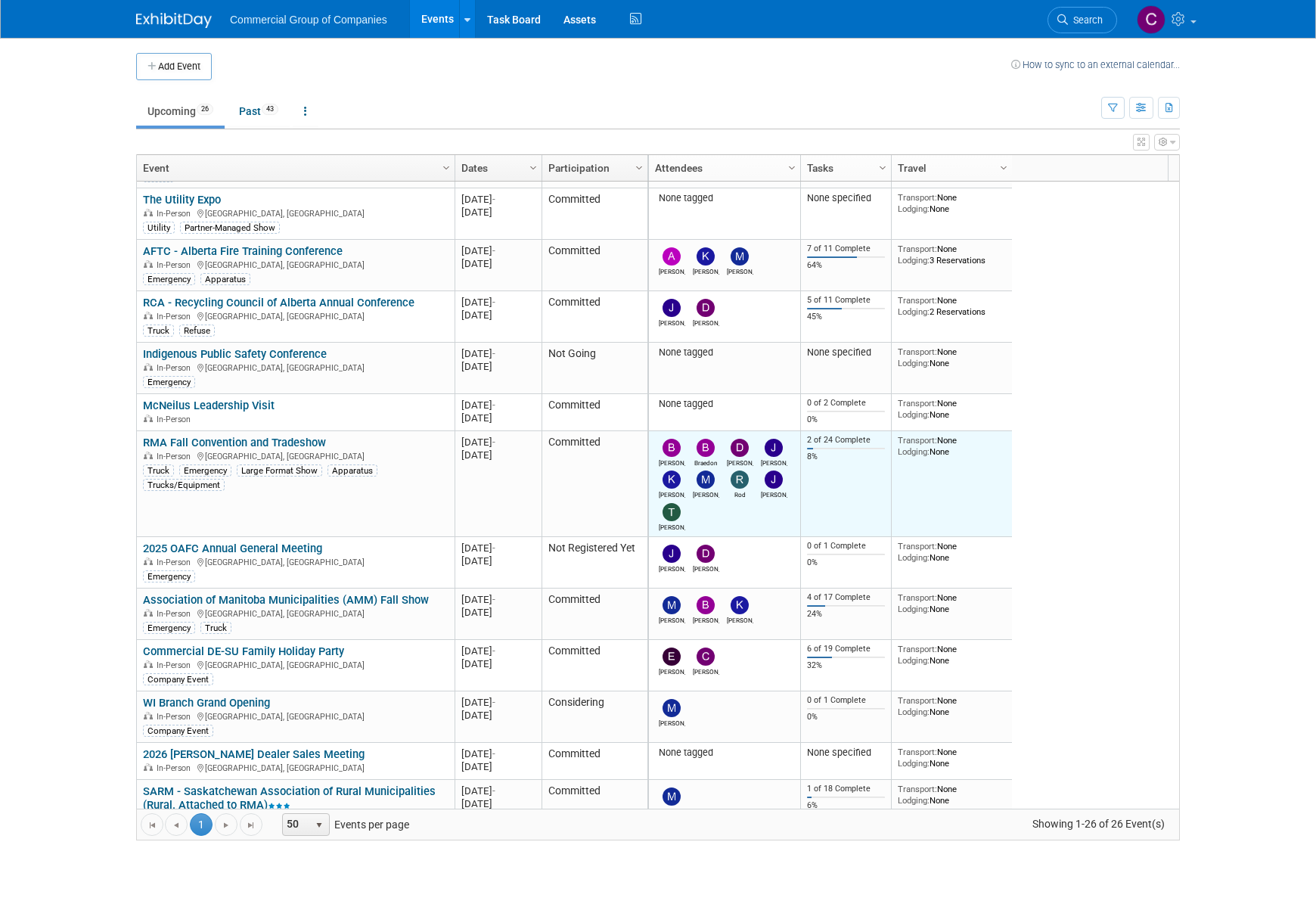
scroll to position [190, 0]
